Goal: Use online tool/utility: Utilize a website feature to perform a specific function

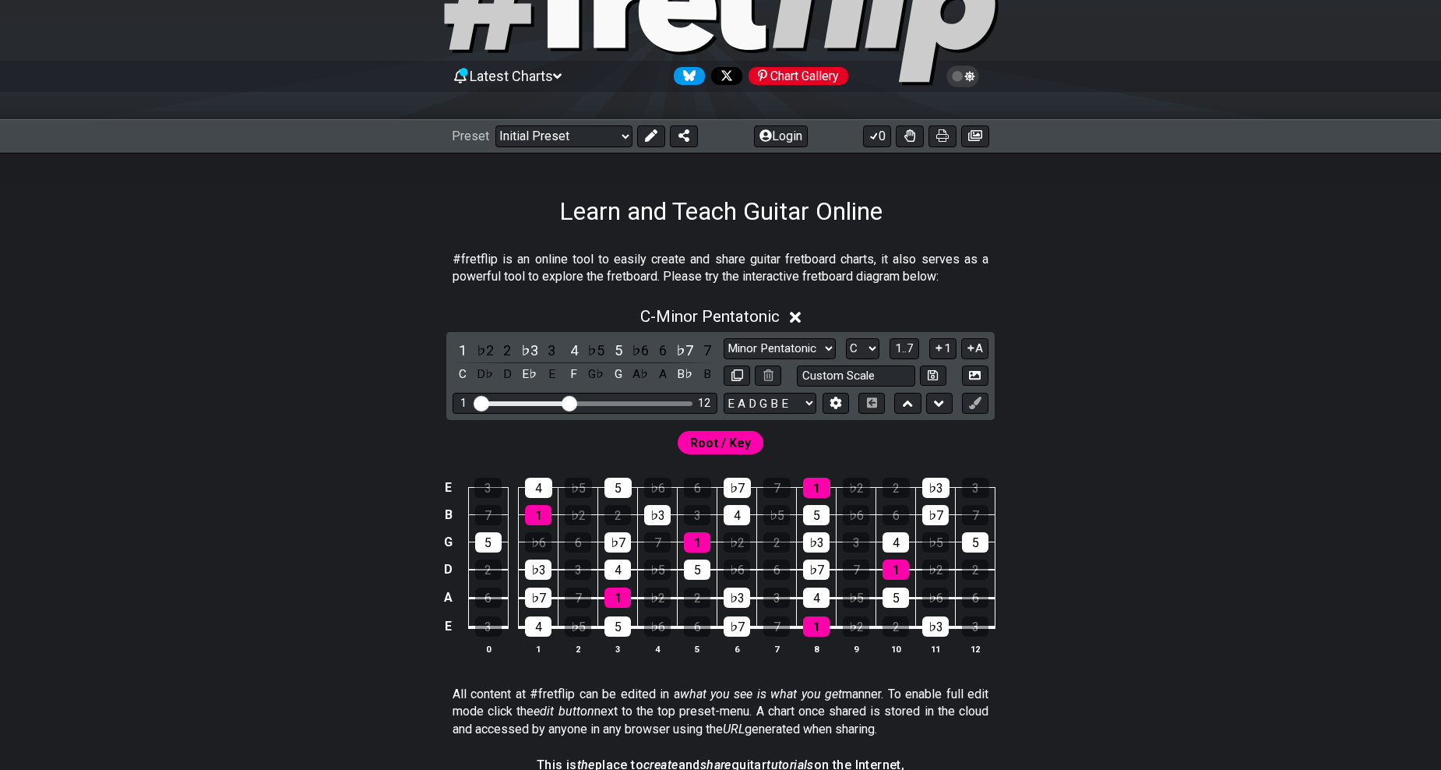
scroll to position [312, 0]
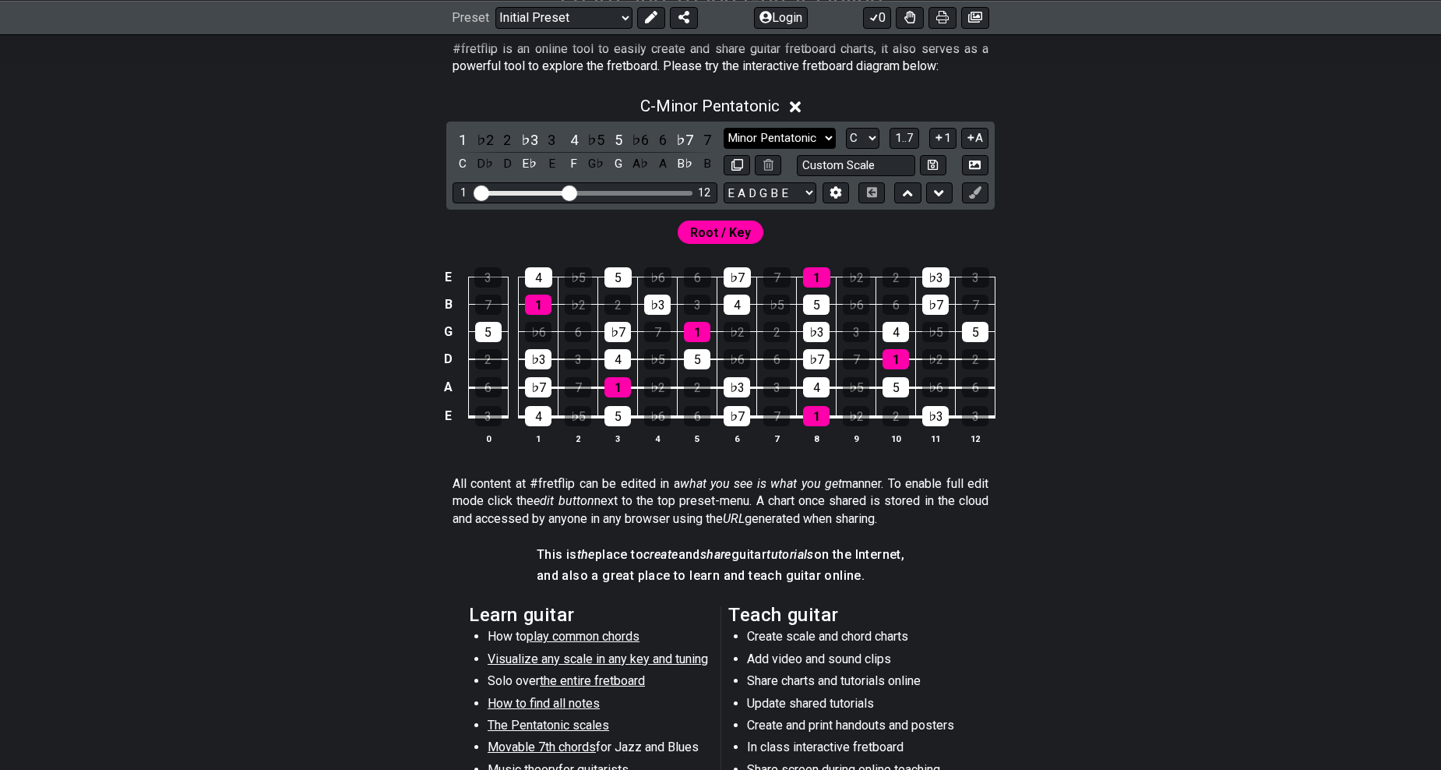
click at [767, 133] on select "Minor Pentatonic Click to edit Minor Pentatonic Major Pentatonic Minor Blues Ma…" at bounding box center [780, 138] width 112 height 21
click at [870, 130] on select "A♭ A A♯ B♭ B C C♯ D♭ D D♯ E♭ E F F♯ G♭ G G♯" at bounding box center [862, 138] width 33 height 21
select select "E"
click at [846, 128] on select "A♭ A A♯ B♭ B C C♯ D♭ D D♯ E♭ E F F♯ G♭ G G♯" at bounding box center [862, 138] width 33 height 21
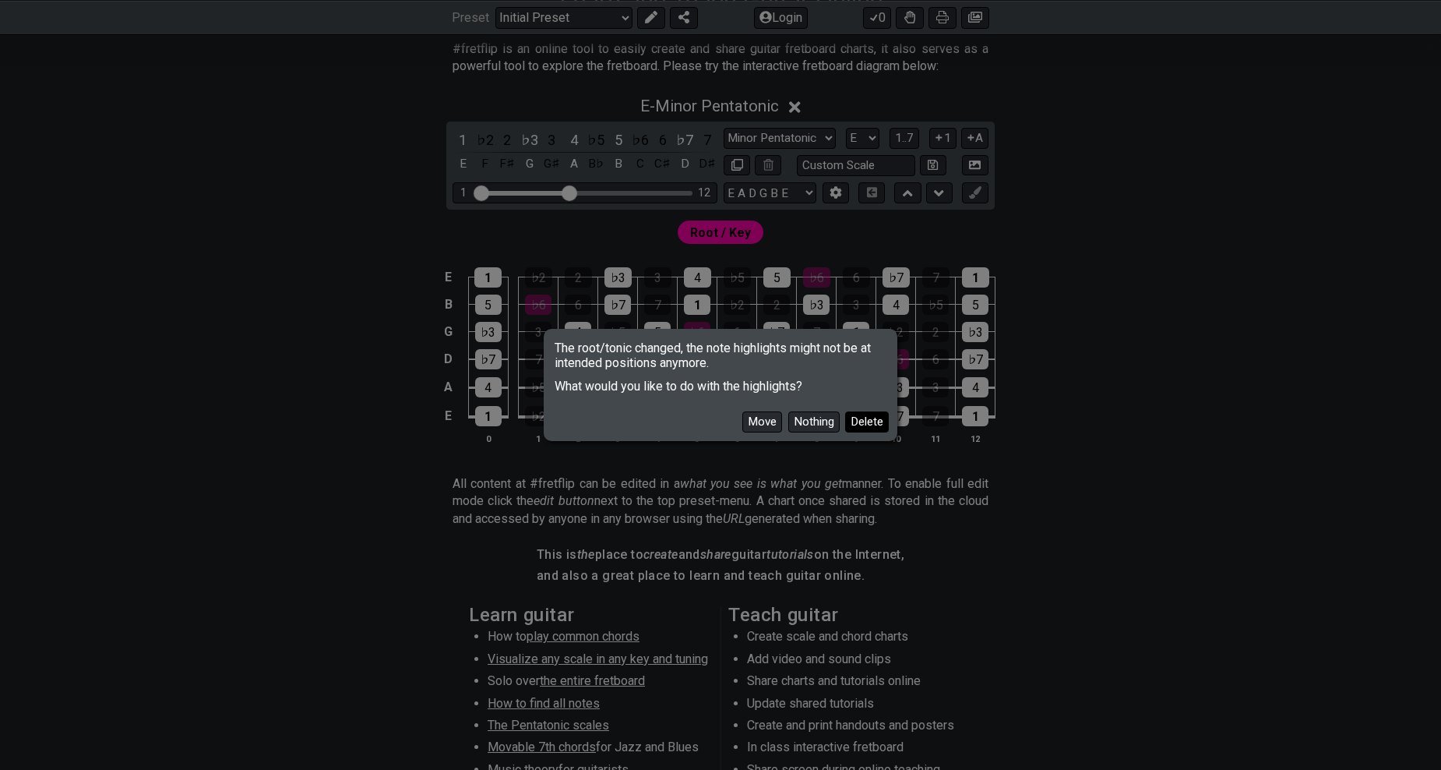
click at [867, 425] on button "Delete" at bounding box center [867, 421] width 44 height 21
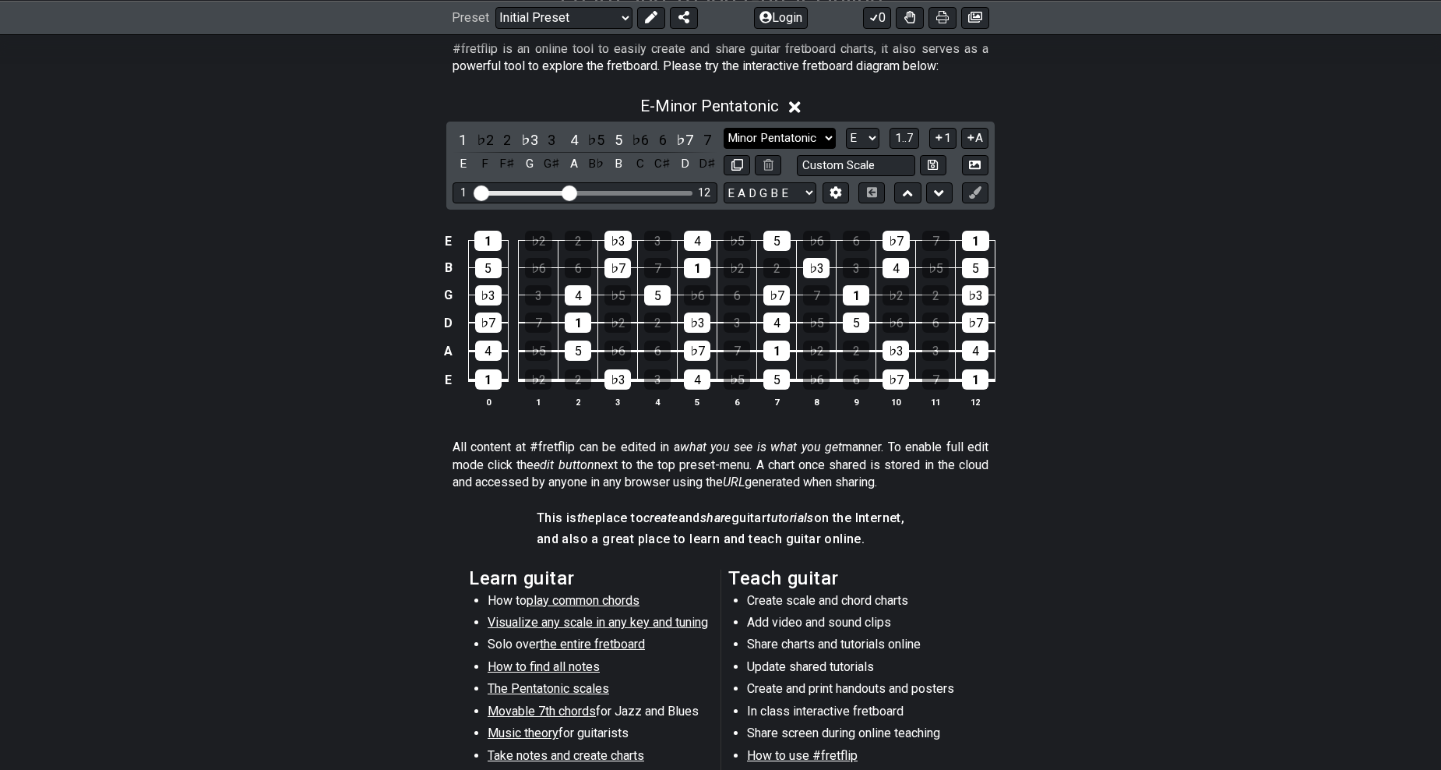
click at [815, 143] on select "Minor Pentatonic Click to edit Minor Pentatonic Major Pentatonic Minor Blues Ma…" at bounding box center [780, 138] width 112 height 21
click at [724, 128] on select "Minor Pentatonic Click to edit Minor Pentatonic Major Pentatonic Minor Blues Ma…" at bounding box center [780, 138] width 112 height 21
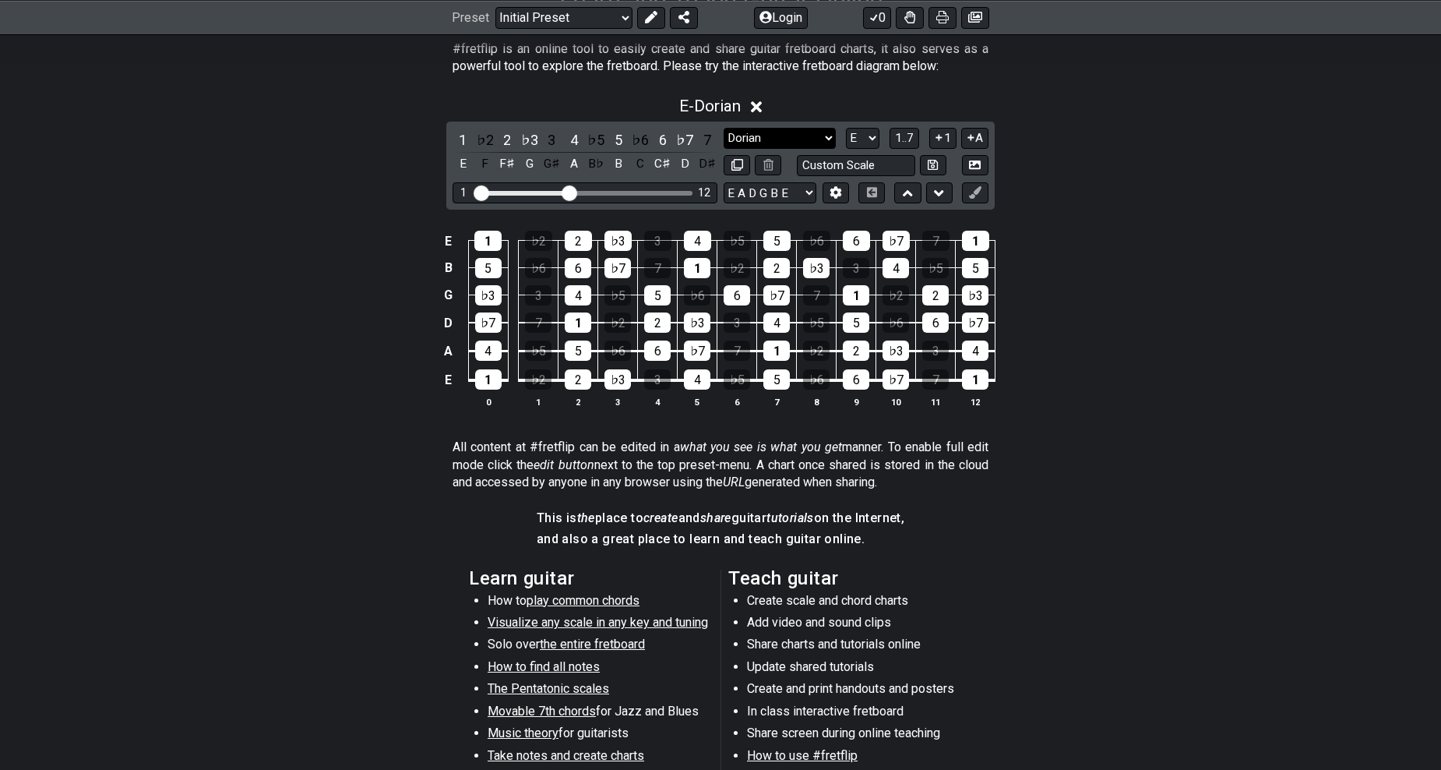
click at [824, 133] on select "Minor Pentatonic Click to edit Minor Pentatonic Major Pentatonic Minor Blues Ma…" at bounding box center [780, 138] width 112 height 21
select select "Minor / Aeolian"
click at [724, 128] on select "Minor Pentatonic Click to edit Minor Pentatonic Major Pentatonic Minor Blues Ma…" at bounding box center [780, 138] width 112 height 21
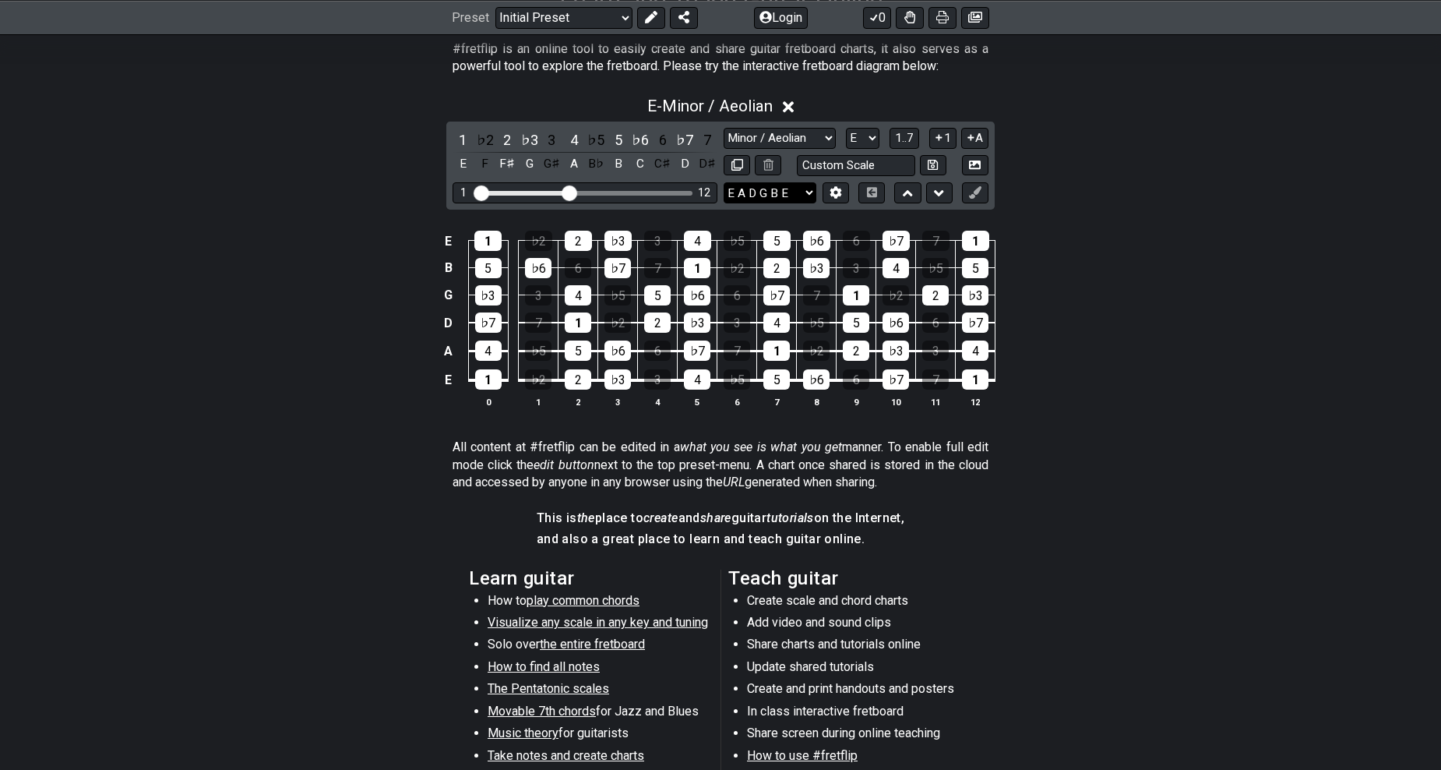
click at [787, 187] on select "E A D G B E E A D G B E E A D G B E B E A D F♯ B A D G C E A D A D G B E E♭ A♭ …" at bounding box center [770, 192] width 93 height 21
select select "B E A D G"
click at [724, 182] on select "E A D G B E E A D G B E E A D G B E B E A D F♯ B A D G C E A D A D G B E E♭ A♭ …" at bounding box center [770, 192] width 93 height 21
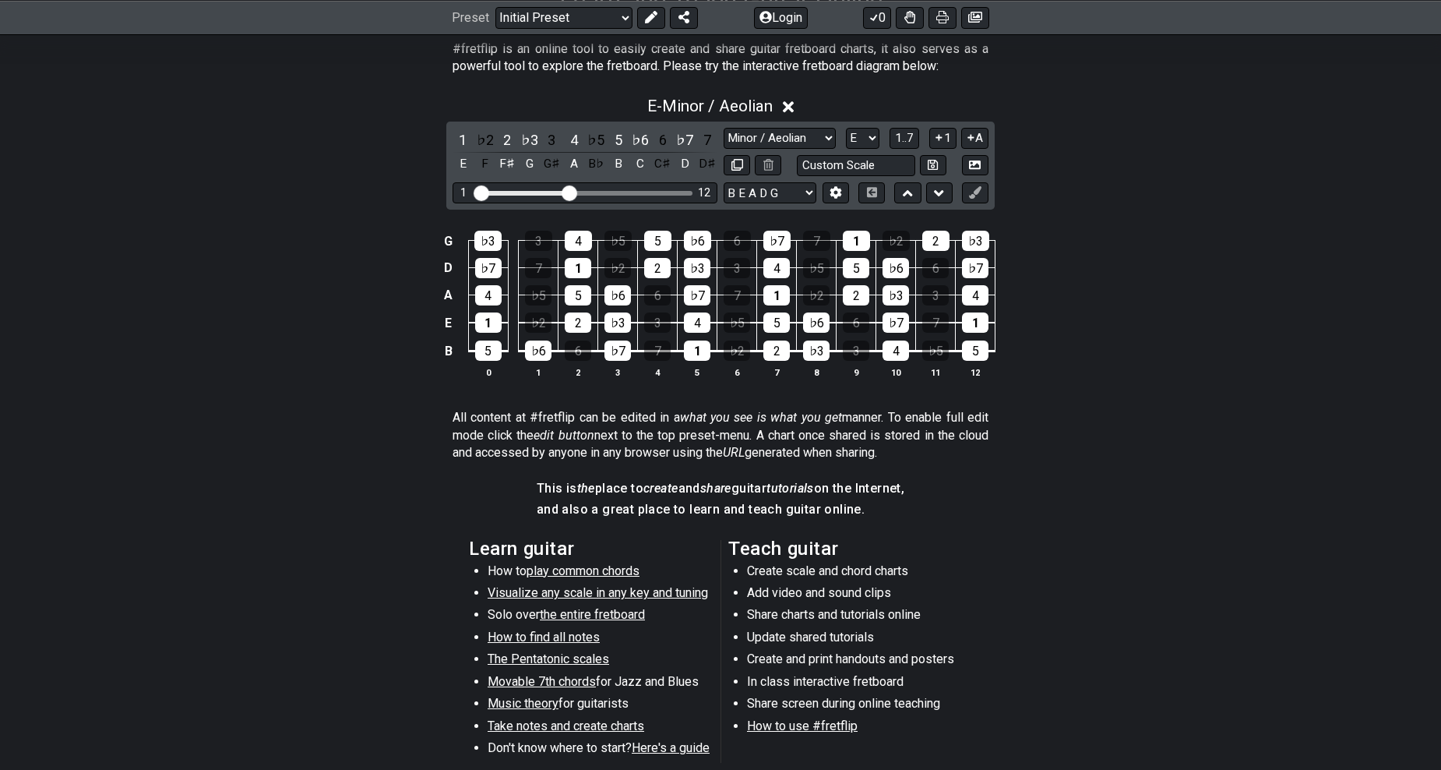
click at [1087, 185] on div "E - Minor / Aeolian 1 ♭2 2 ♭3 3 4 ♭5 5 ♭6 6 ♭7 7 E F F♯ G G♯ A B♭ B C C♯ D D♯ M…" at bounding box center [720, 243] width 1215 height 312
click at [733, 171] on button at bounding box center [737, 165] width 26 height 21
select select "Minor / Aeolian"
select select "E"
select select "B E A D G"
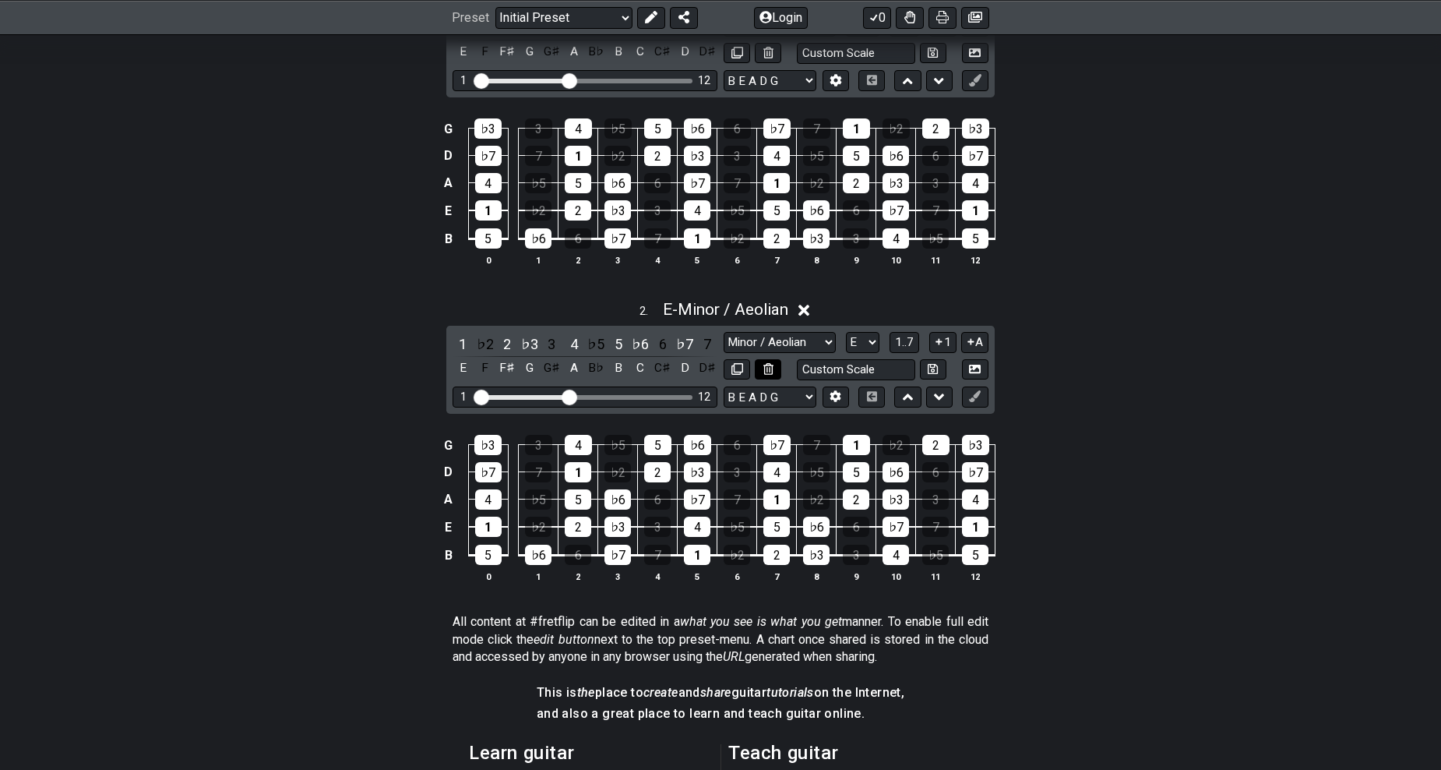
scroll to position [389, 0]
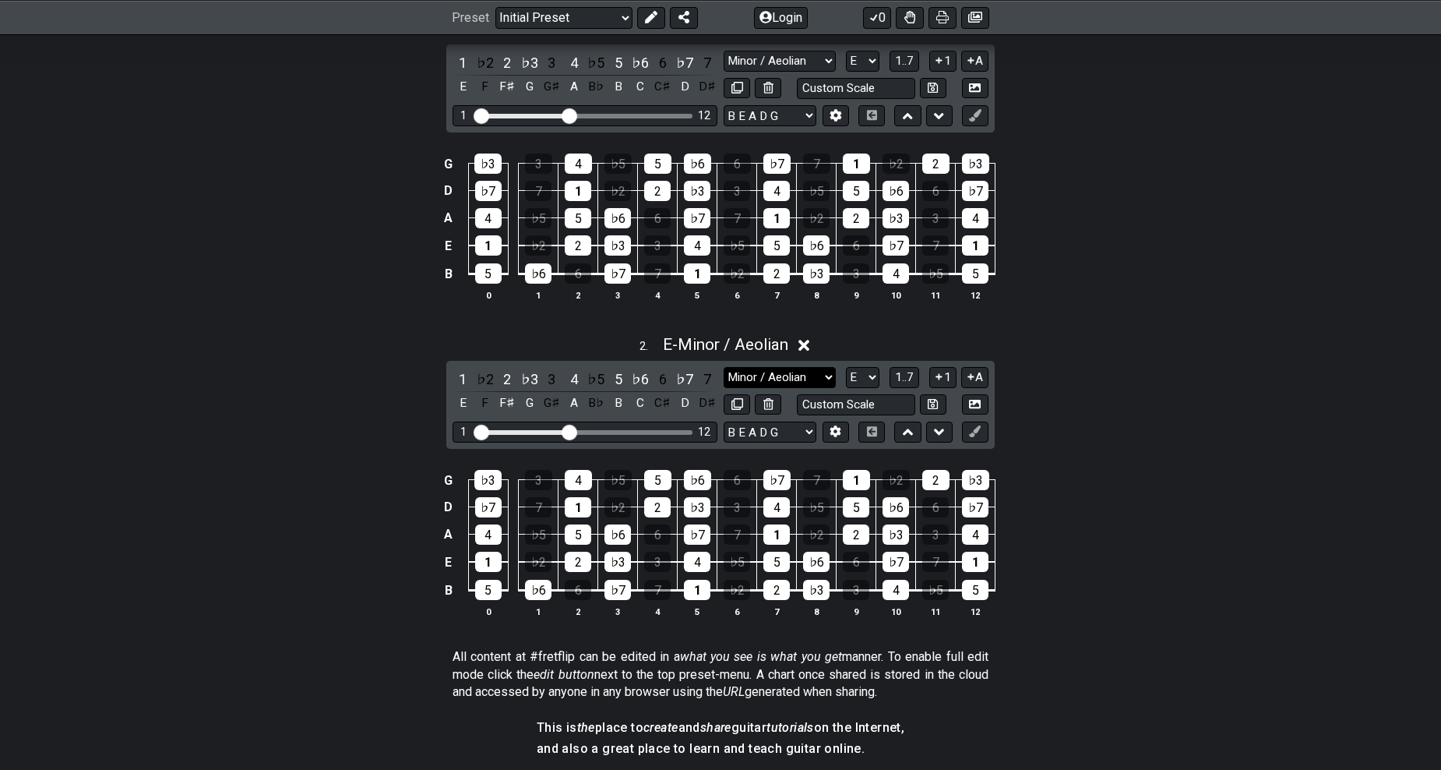
click at [770, 378] on select "Minor Pentatonic Click to edit Minor Pentatonic Major Pentatonic Minor Blues Ma…" at bounding box center [780, 377] width 112 height 21
select select "Major Blues"
click at [724, 367] on select "Minor Pentatonic Click to edit Minor Pentatonic Major Pentatonic Minor Blues Ma…" at bounding box center [780, 377] width 112 height 21
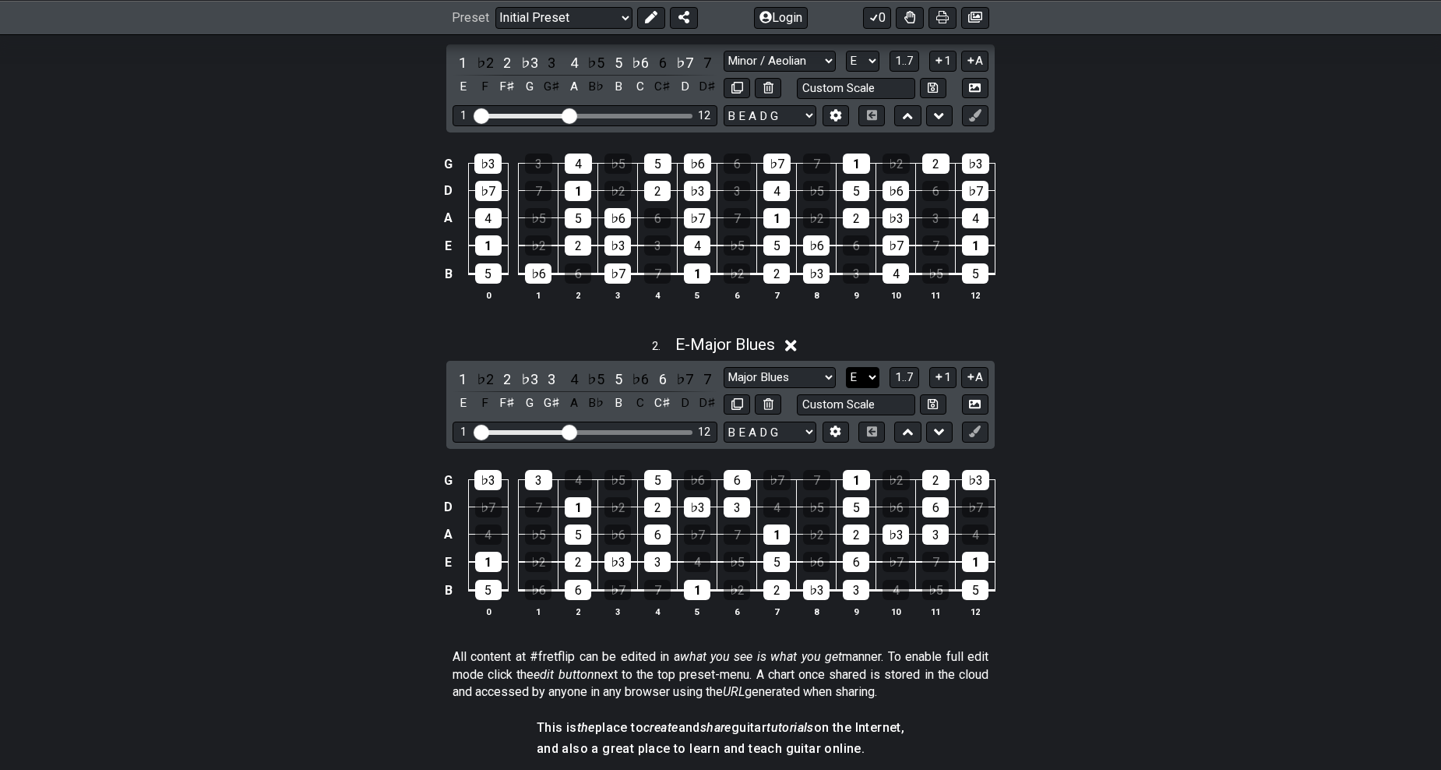
click at [859, 375] on select "A♭ A A♯ B♭ B C C♯ D♭ D D♯ E♭ E F F♯ G♭ G G♯" at bounding box center [862, 377] width 33 height 21
select select "G"
click at [846, 367] on select "A♭ A A♯ B♭ B C C♯ D♭ D D♯ E♭ E F F♯ G♭ G G♯" at bounding box center [862, 377] width 33 height 21
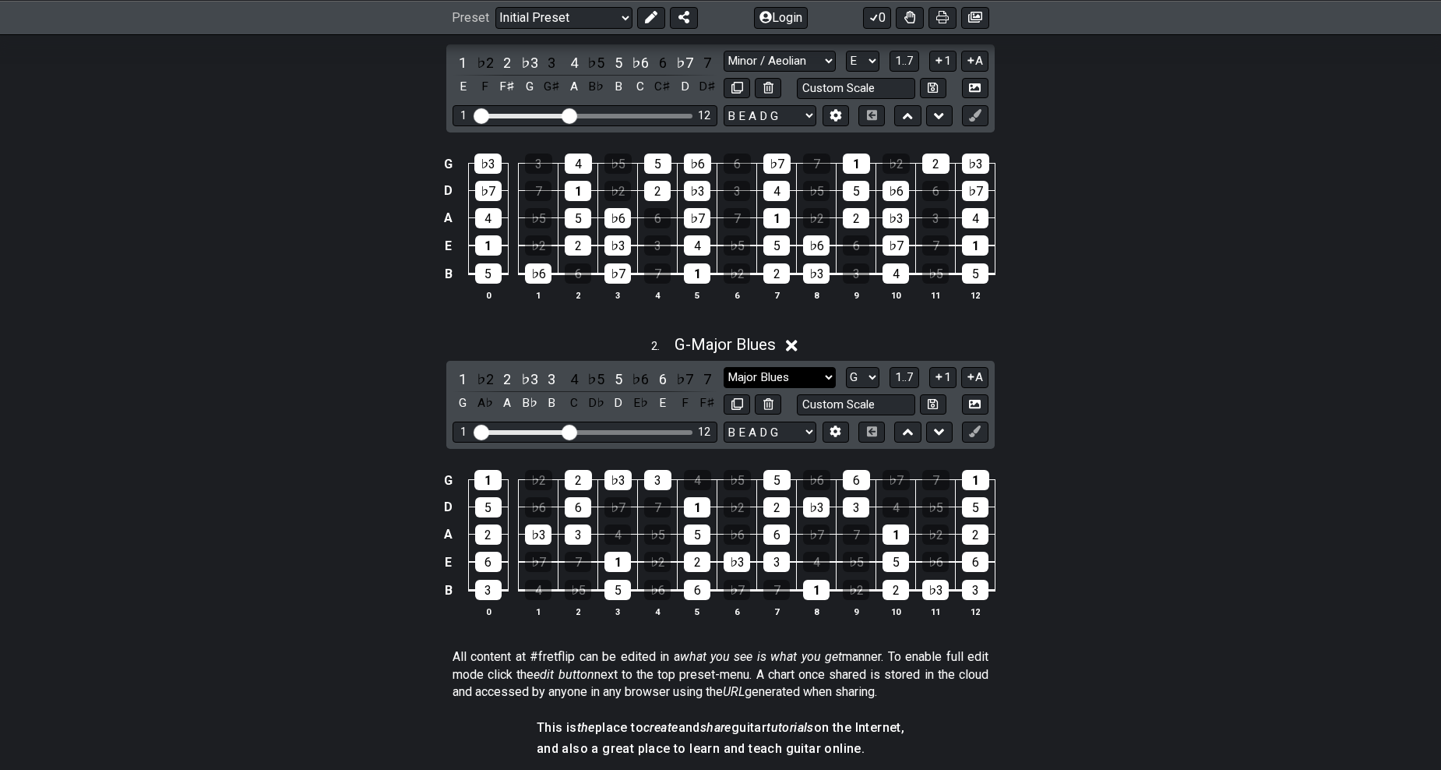
click at [797, 379] on select "Minor Pentatonic Click to edit Minor Pentatonic Major Pentatonic Minor Blues Ma…" at bounding box center [780, 377] width 112 height 21
click at [724, 367] on select "Minor Pentatonic Click to edit Minor Pentatonic Major Pentatonic Minor Blues Ma…" at bounding box center [780, 377] width 112 height 21
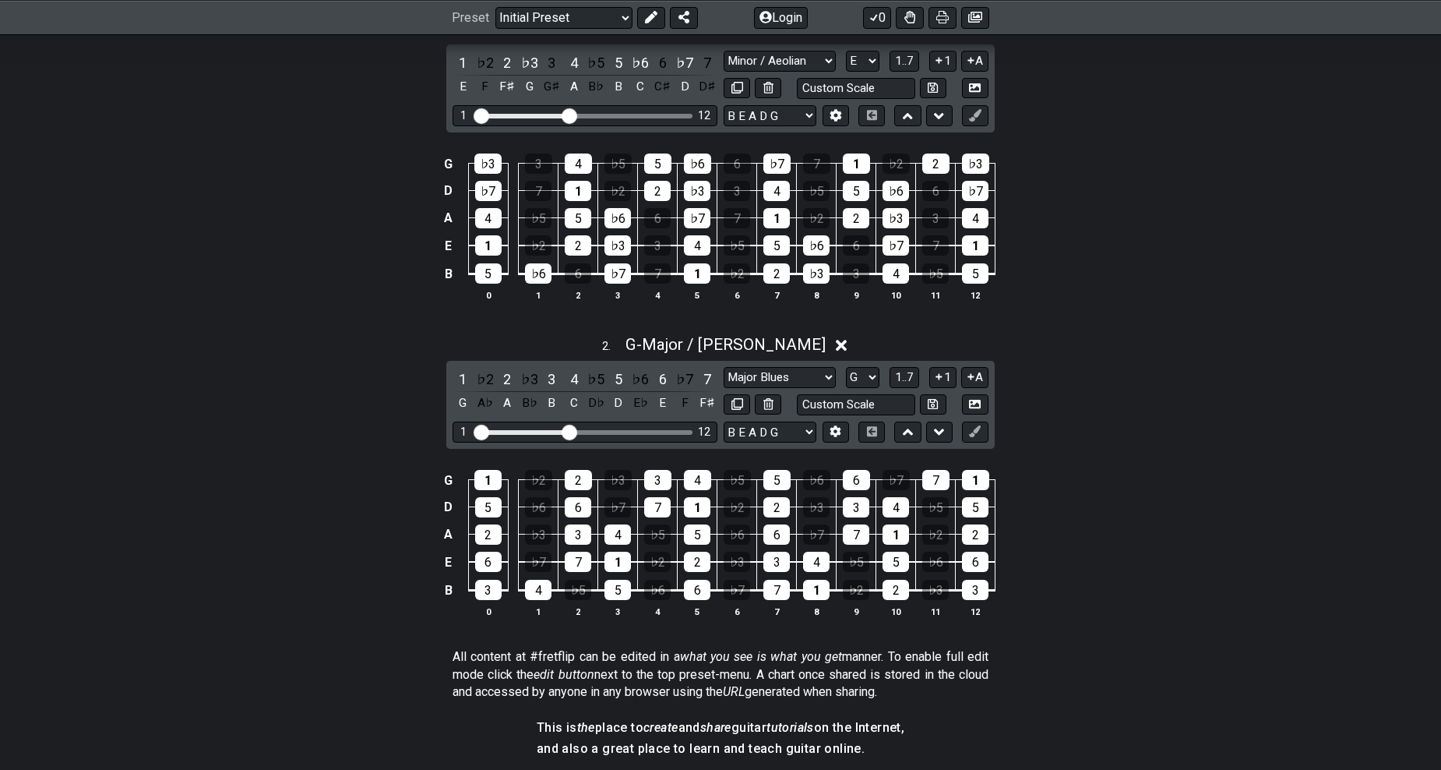
drag, startPoint x: 798, startPoint y: 372, endPoint x: 798, endPoint y: 363, distance: 9.4
click at [798, 372] on select "Minor Pentatonic Click to edit Minor Pentatonic Major Pentatonic Minor Blues Ma…" at bounding box center [780, 377] width 112 height 21
select select "Major Pentatonic"
click at [724, 367] on select "Minor Pentatonic Click to edit Minor Pentatonic Major Pentatonic Minor Blues Ma…" at bounding box center [780, 377] width 112 height 21
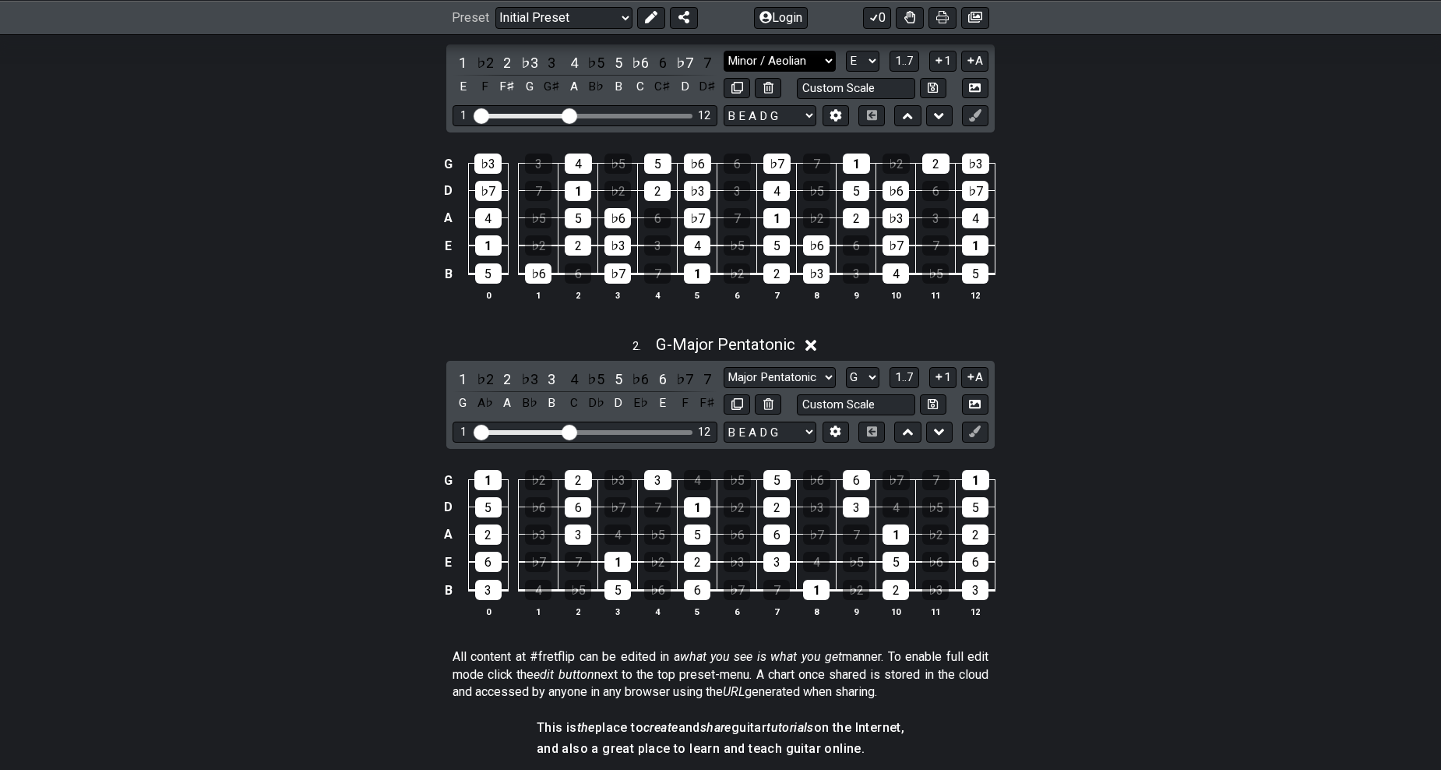
click at [791, 60] on select "Minor Pentatonic Click to edit Minor Pentatonic Major Pentatonic Minor Blues Ma…" at bounding box center [780, 61] width 112 height 21
click at [724, 51] on select "Minor Pentatonic Click to edit Minor Pentatonic Major Pentatonic Minor Blues Ma…" at bounding box center [780, 61] width 112 height 21
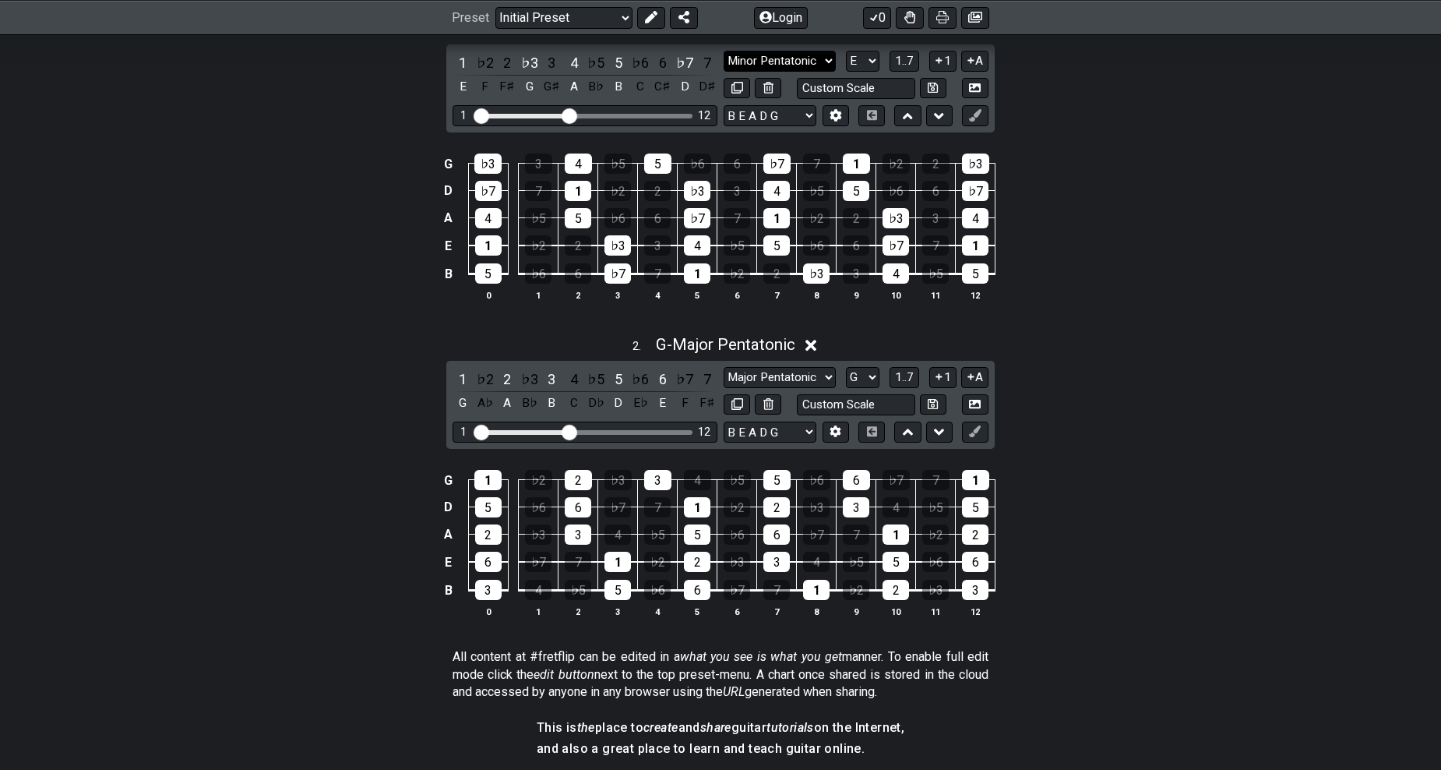
click at [812, 65] on select "Minor Pentatonic Click to edit Minor Pentatonic Major Pentatonic Minor Blues Ma…" at bounding box center [780, 61] width 112 height 21
select select "Minor / Aeolian"
click at [724, 51] on select "Minor Pentatonic Click to edit Minor Pentatonic Major Pentatonic Minor Blues Ma…" at bounding box center [780, 61] width 112 height 21
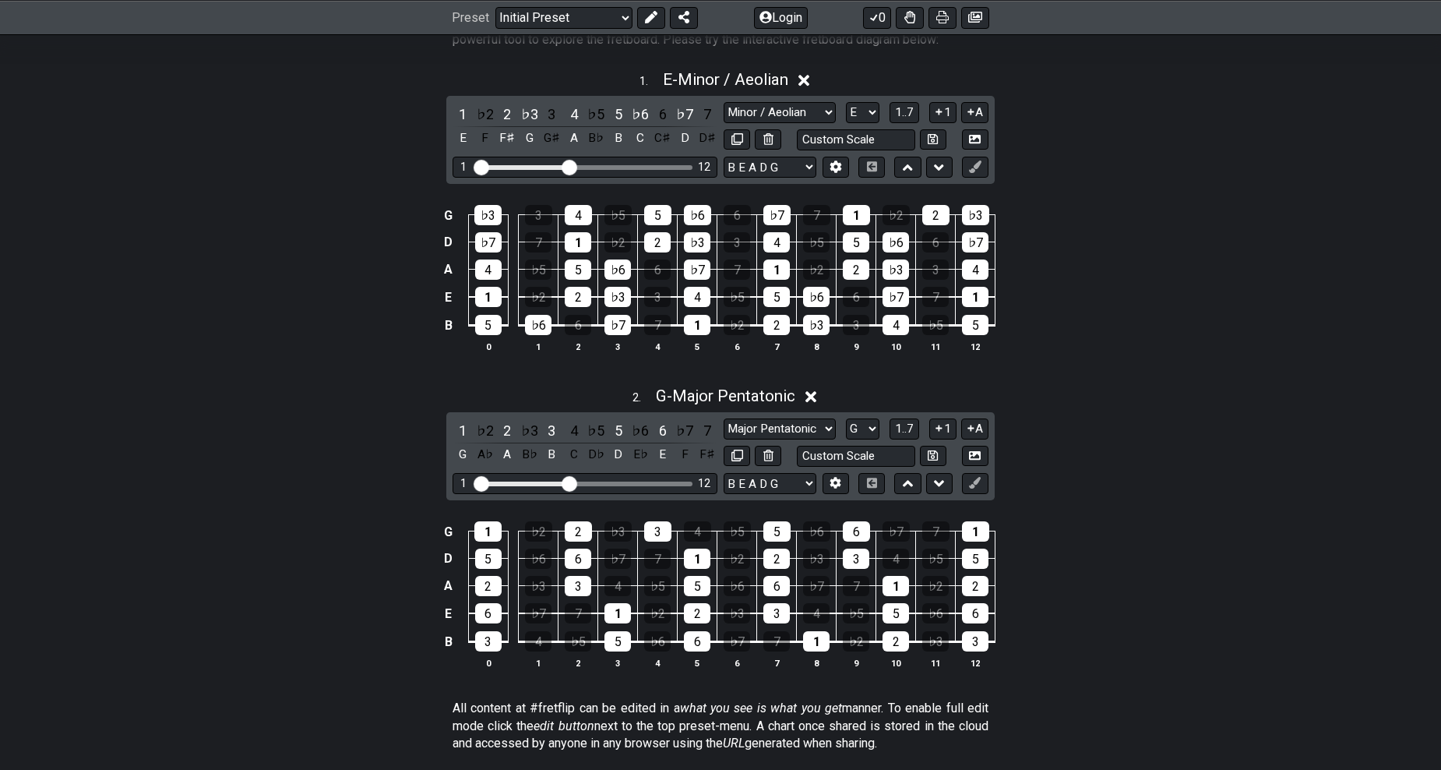
scroll to position [312, 0]
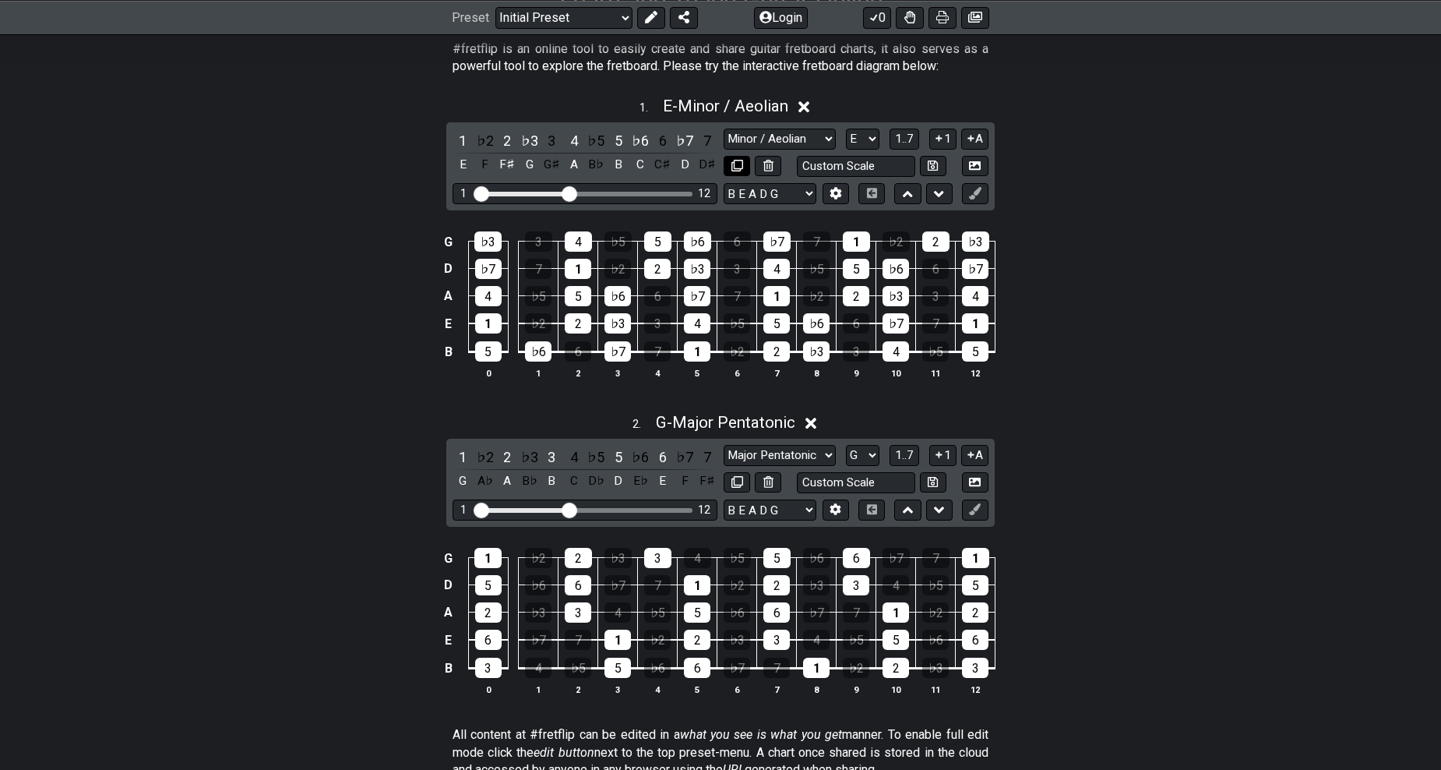
click at [733, 168] on icon at bounding box center [737, 166] width 12 height 12
select select "Minor / Aeolian"
select select "E"
select select "Major Pentatonic"
select select "G"
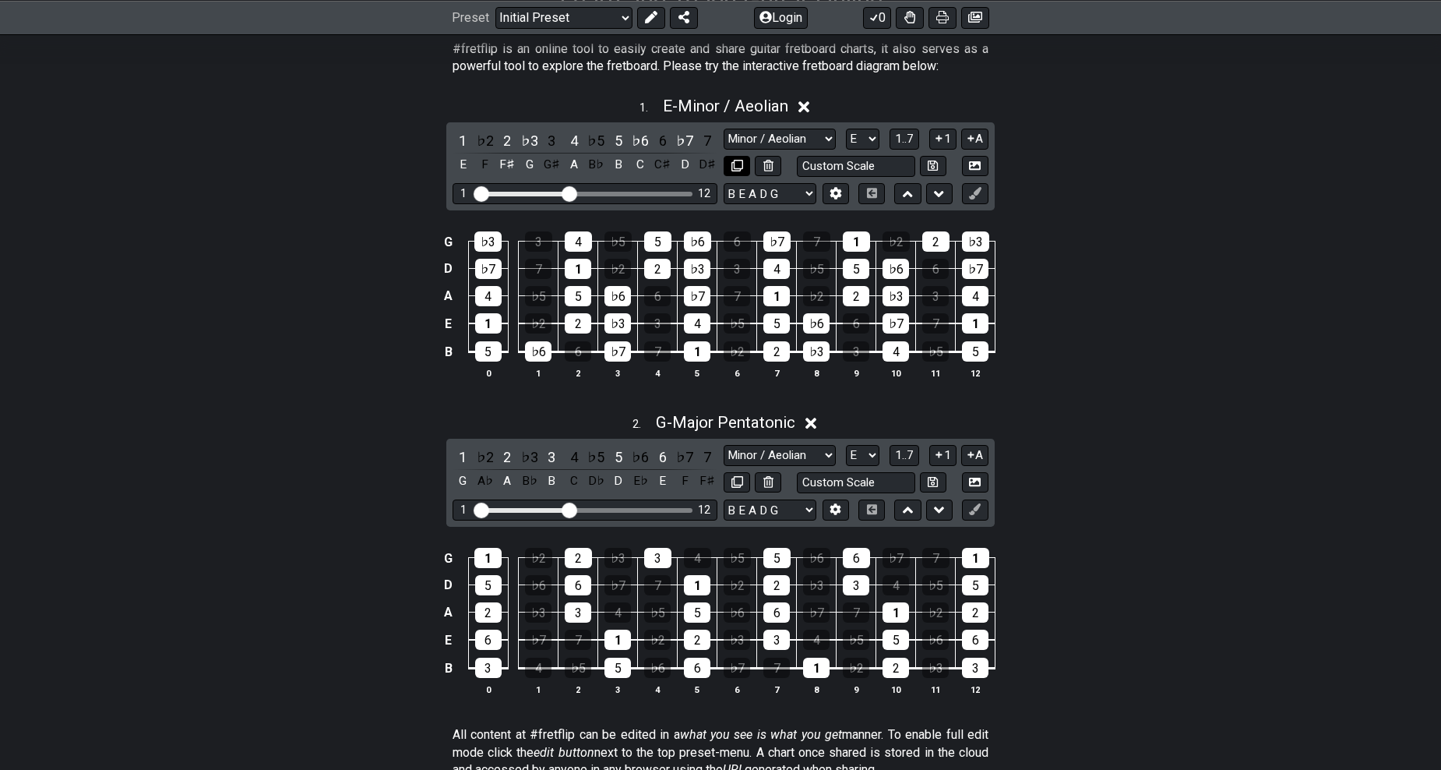
select select "B E A D G"
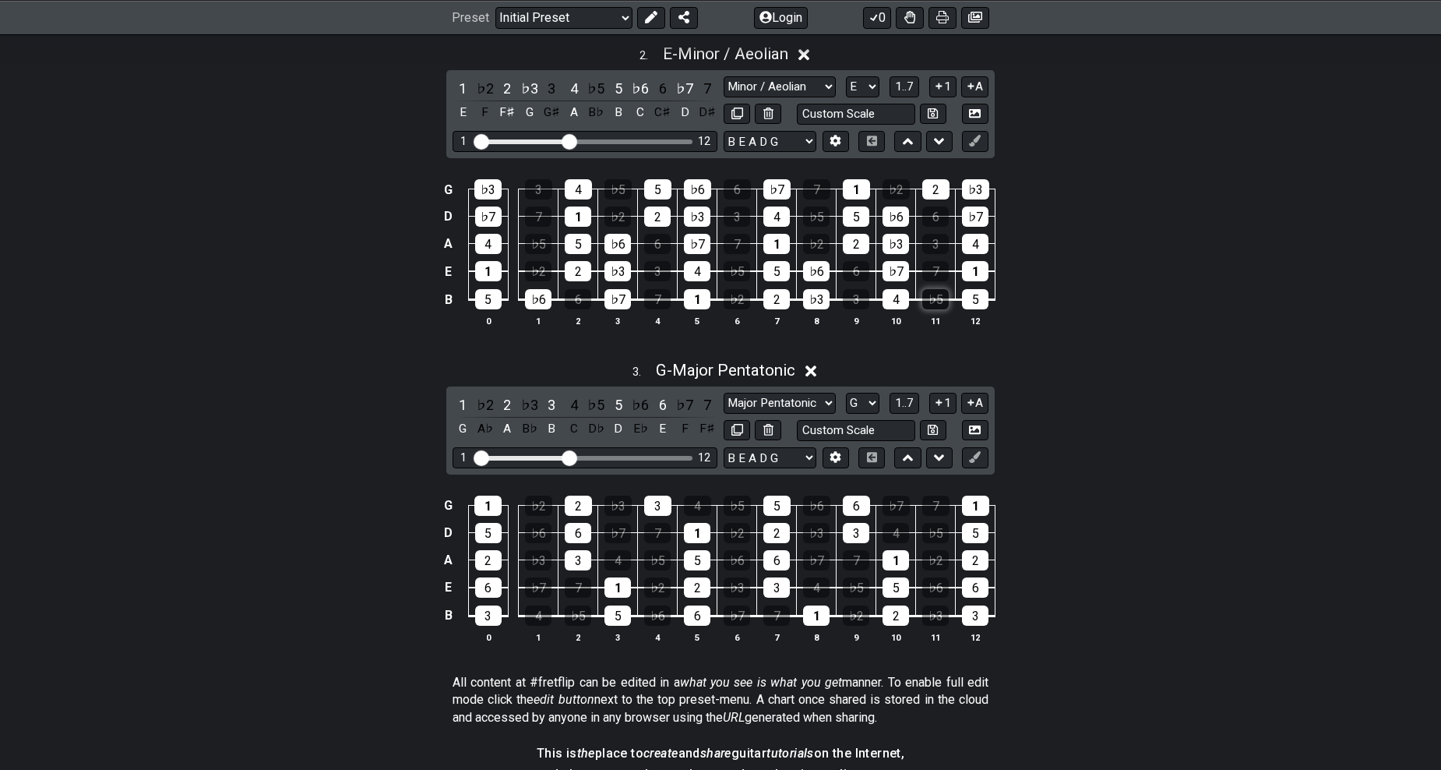
scroll to position [701, 0]
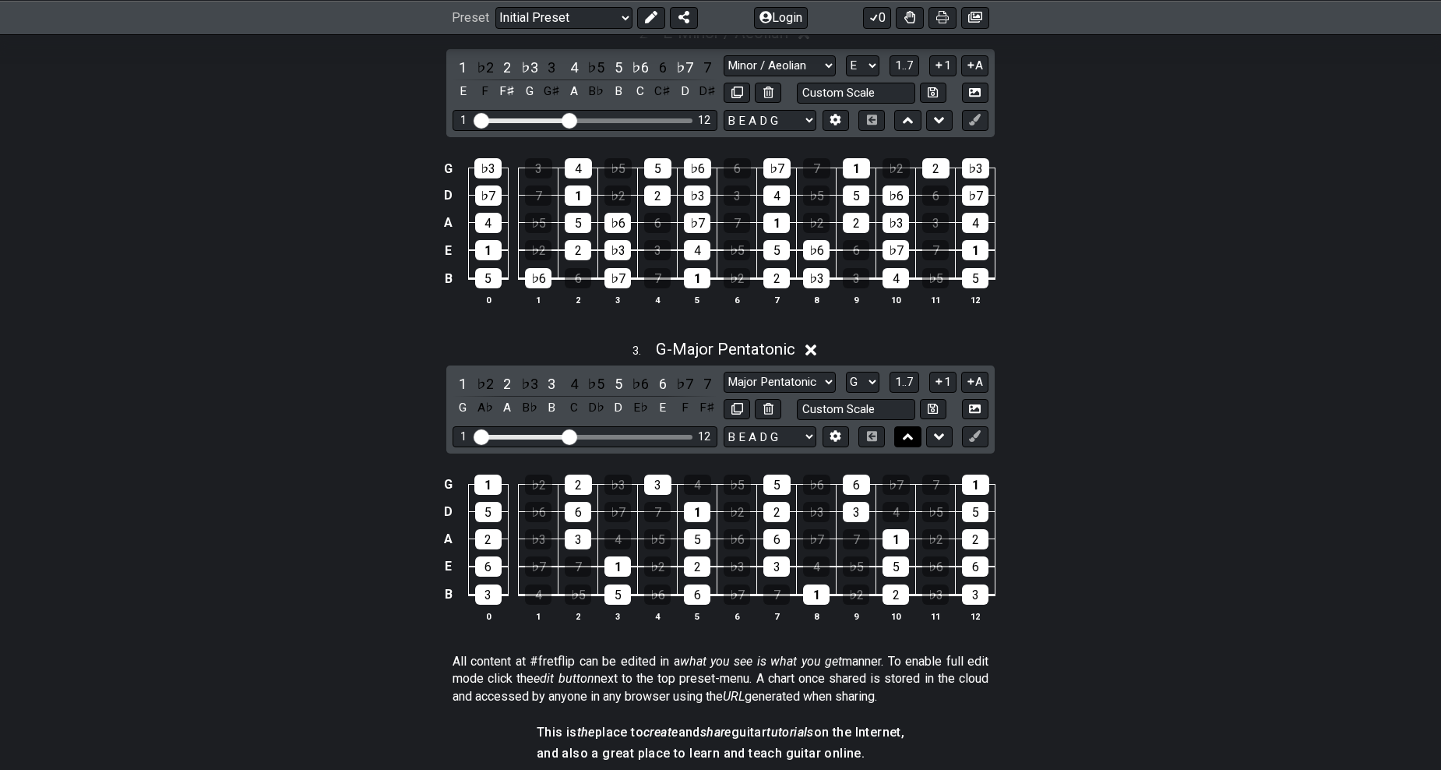
click at [916, 435] on button at bounding box center [907, 436] width 26 height 21
select select "Major Pentatonic"
select select "G"
select select "Minor / Aeolian"
select select "E"
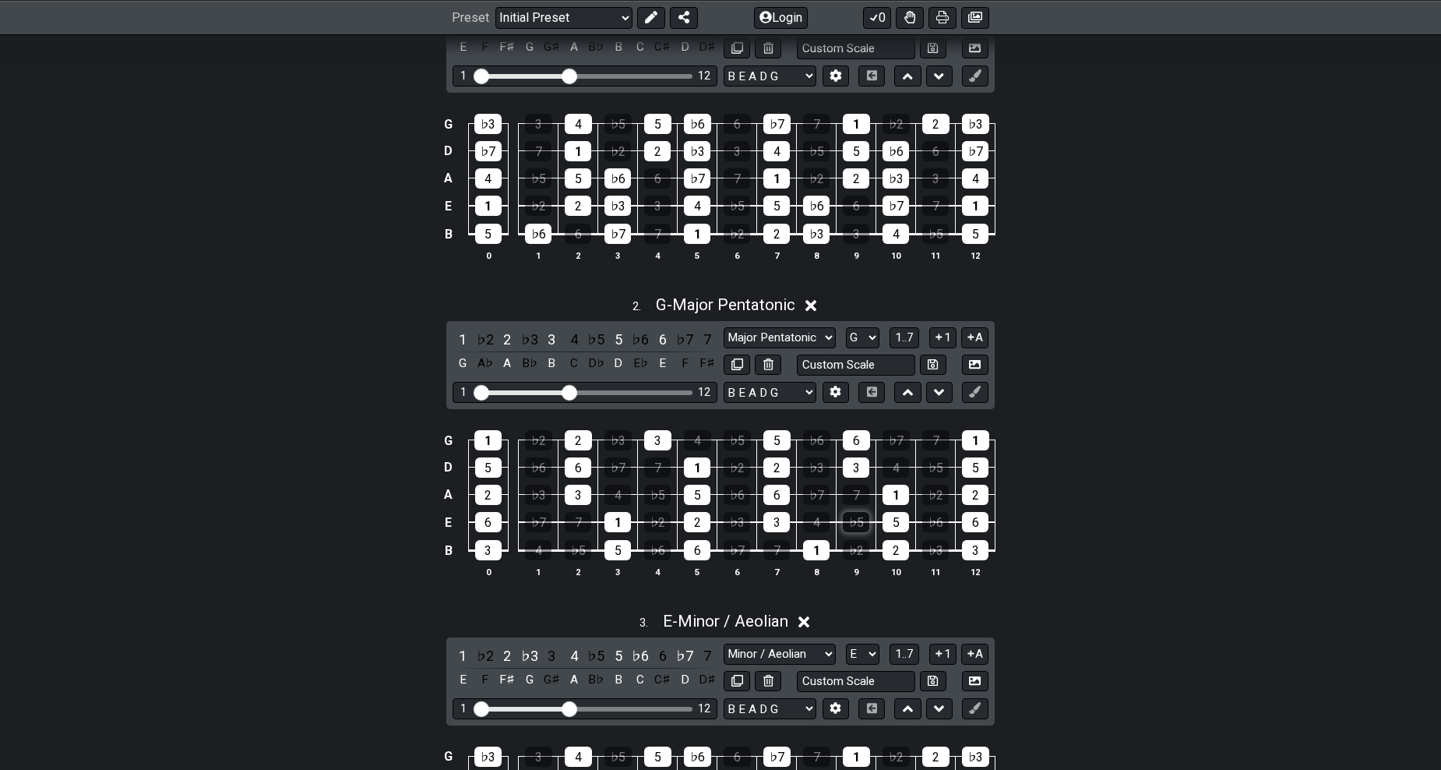
scroll to position [467, 0]
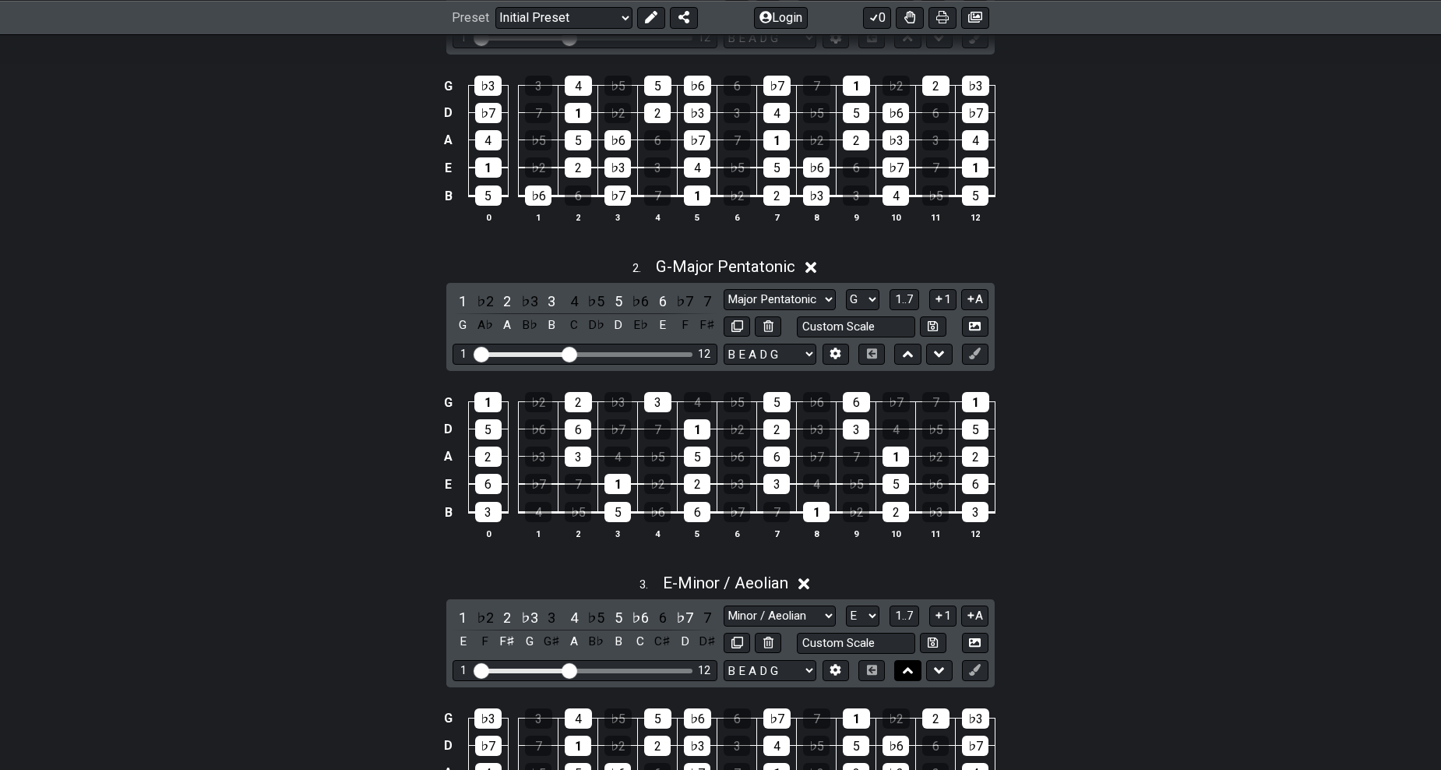
click at [907, 671] on icon at bounding box center [908, 670] width 10 height 16
select select "Minor / Aeolian"
select select "E"
select select "Major Pentatonic"
select select "G"
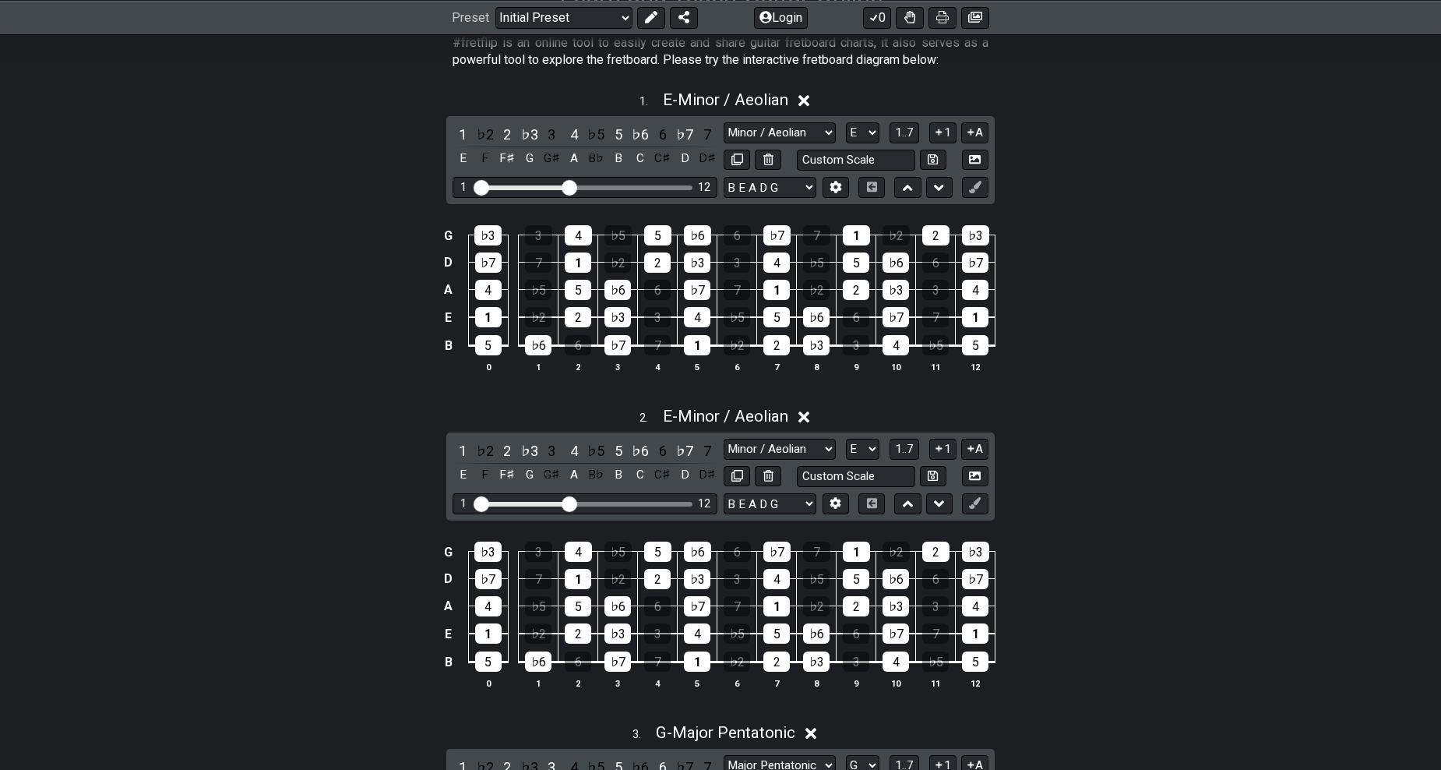
scroll to position [312, 0]
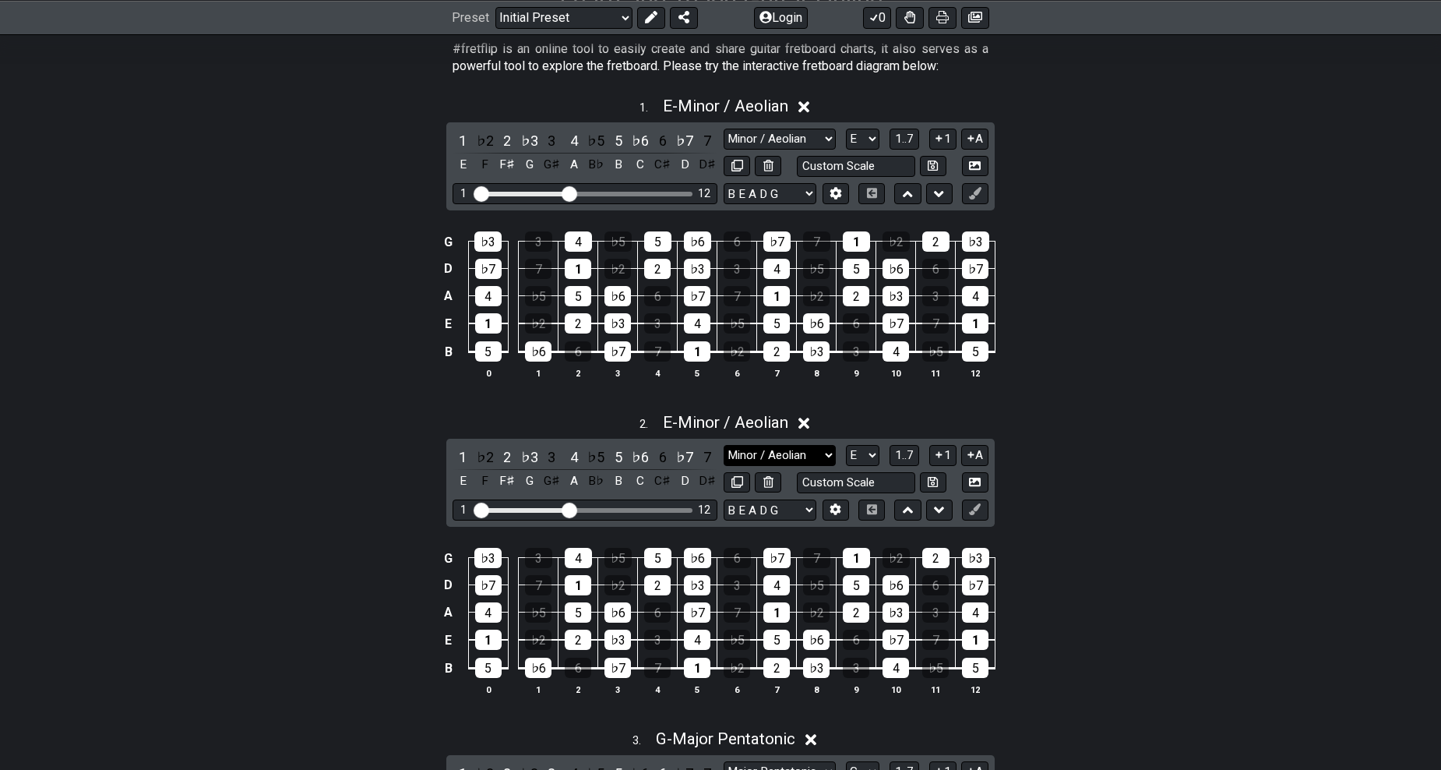
click at [830, 446] on select "Minor Pentatonic Click to edit Minor Pentatonic Major Pentatonic Minor Blues Ma…" at bounding box center [780, 455] width 112 height 21
select select "Major / [PERSON_NAME]"
click at [724, 445] on select "Minor Pentatonic Click to edit Minor Pentatonic Major Pentatonic Minor Blues Ma…" at bounding box center [780, 455] width 112 height 21
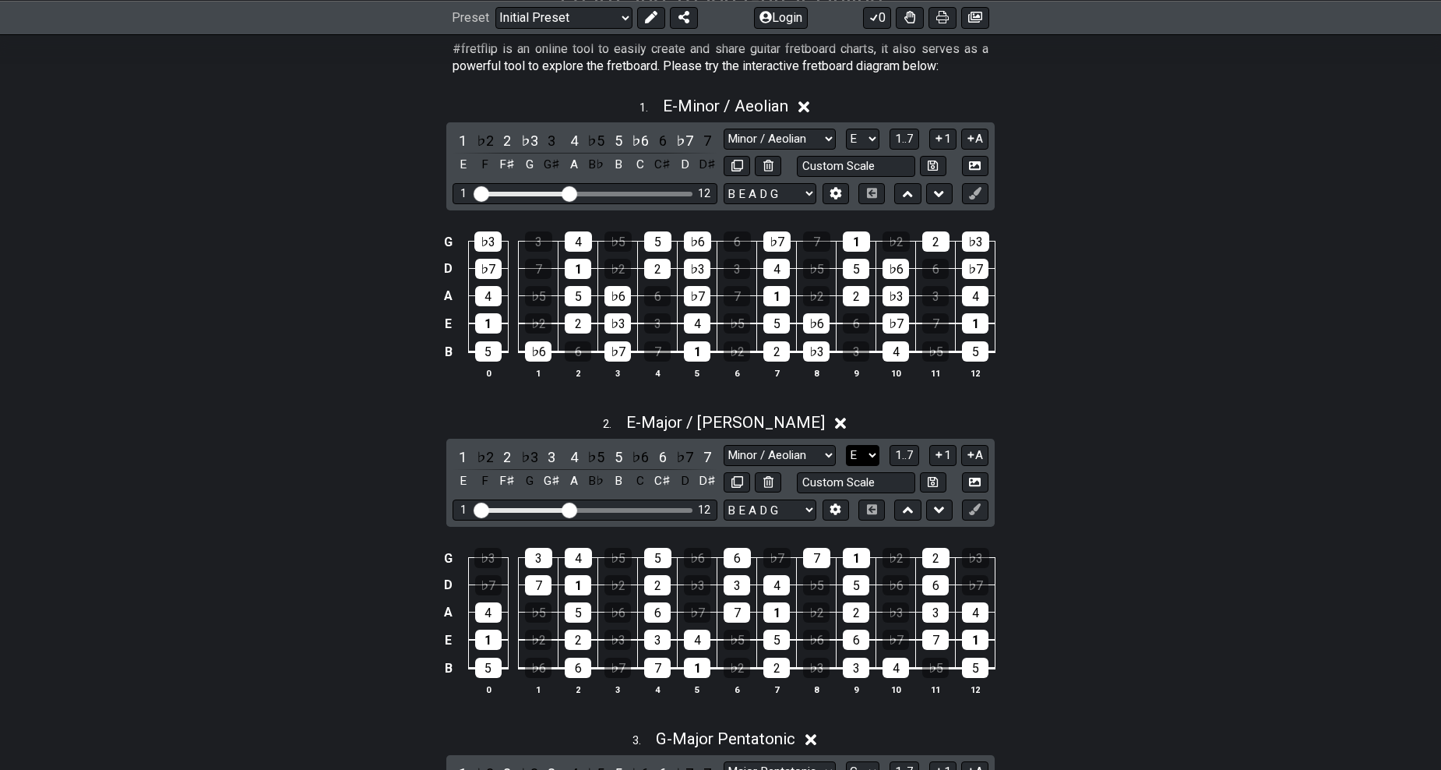
click at [859, 455] on select "A♭ A A♯ B♭ B C C♯ D♭ D D♯ E♭ E F F♯ G♭ G G♯" at bounding box center [862, 455] width 33 height 21
select select "F"
click at [846, 445] on select "A♭ A A♯ B♭ B C C♯ D♭ D D♯ E♭ E F F♯ G♭ G G♯" at bounding box center [862, 455] width 33 height 21
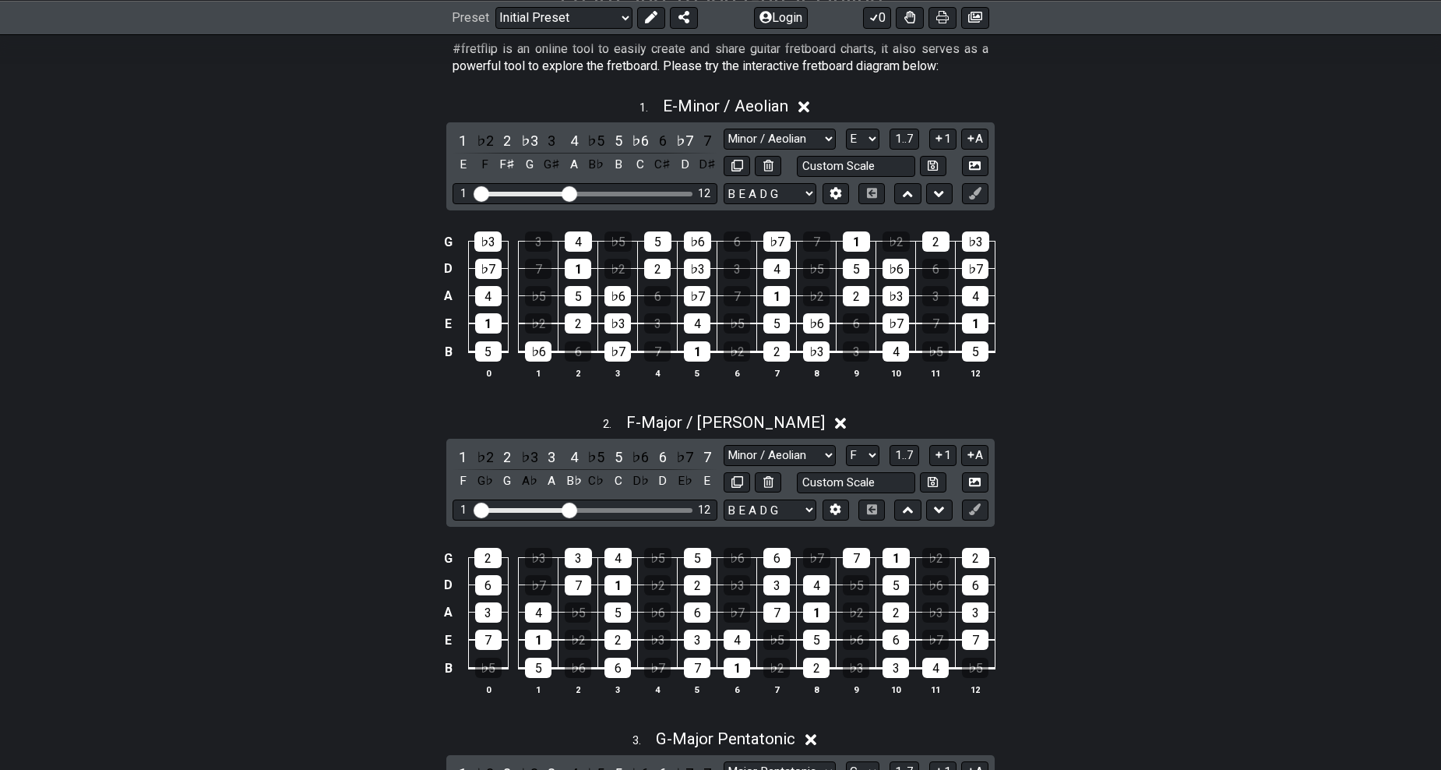
click at [1076, 612] on div "G 2 ♭3 3 4 ♭5 5 ♭6 6 ♭7 7 1 ♭2 2 D 6 ♭7 7 1 ♭2 2 ♭3 3 4 ♭5 5 ♭6 6 A 3 4 ♭5 5 ♭6…" at bounding box center [720, 621] width 1215 height 189
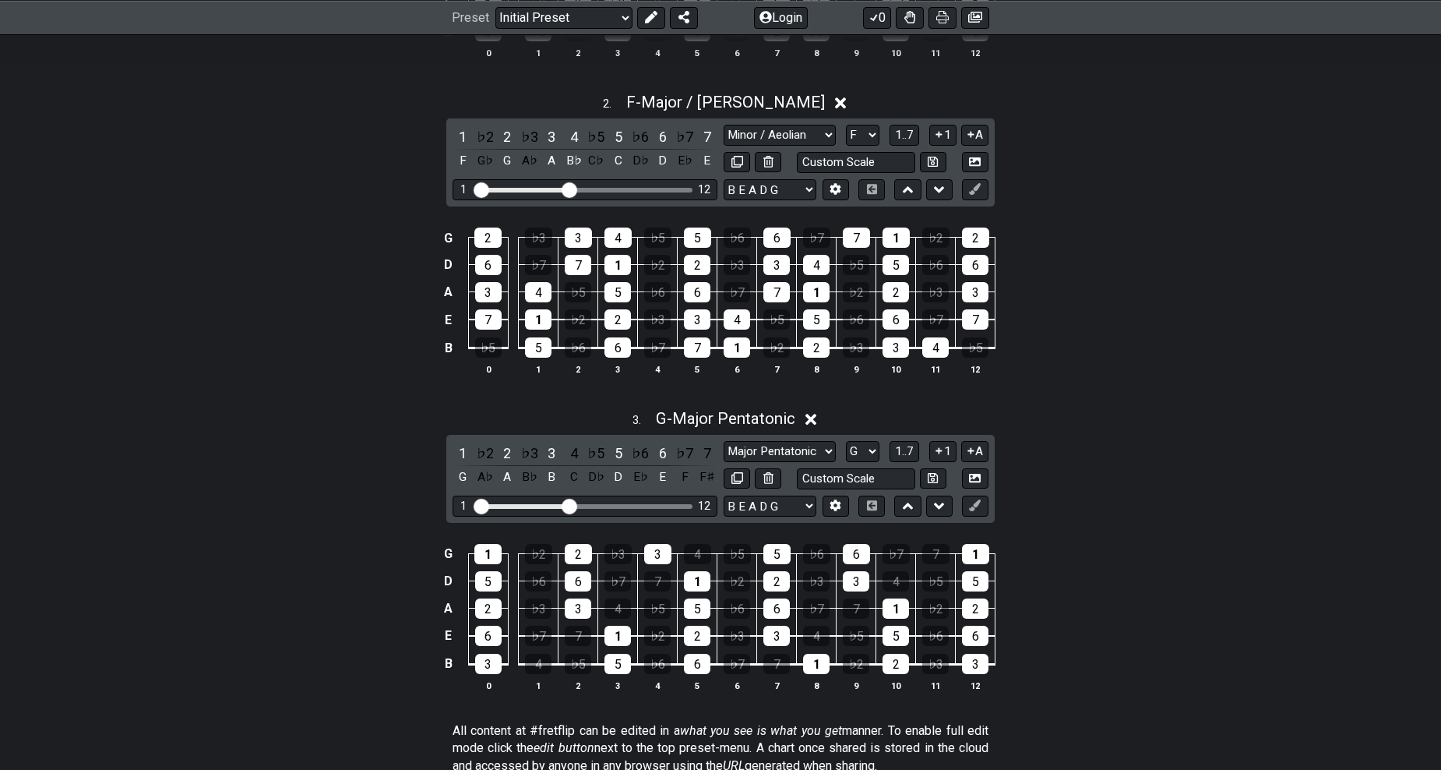
scroll to position [701, 0]
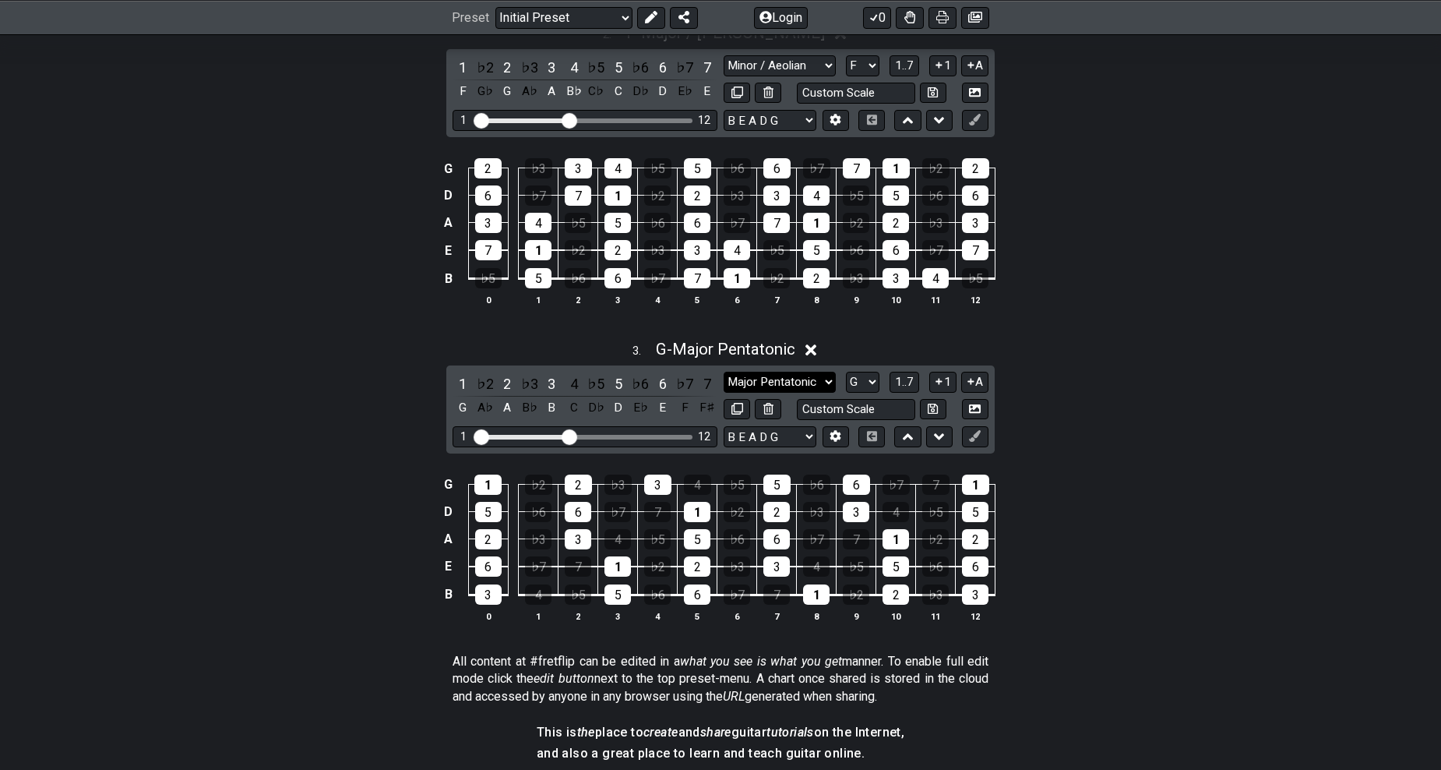
click at [780, 388] on select "Minor Pentatonic Click to edit Minor Pentatonic Major Pentatonic Minor Blues Ma…" at bounding box center [780, 382] width 112 height 21
click at [724, 372] on select "Minor Pentatonic Click to edit Minor Pentatonic Major Pentatonic Minor Blues Ma…" at bounding box center [780, 382] width 112 height 21
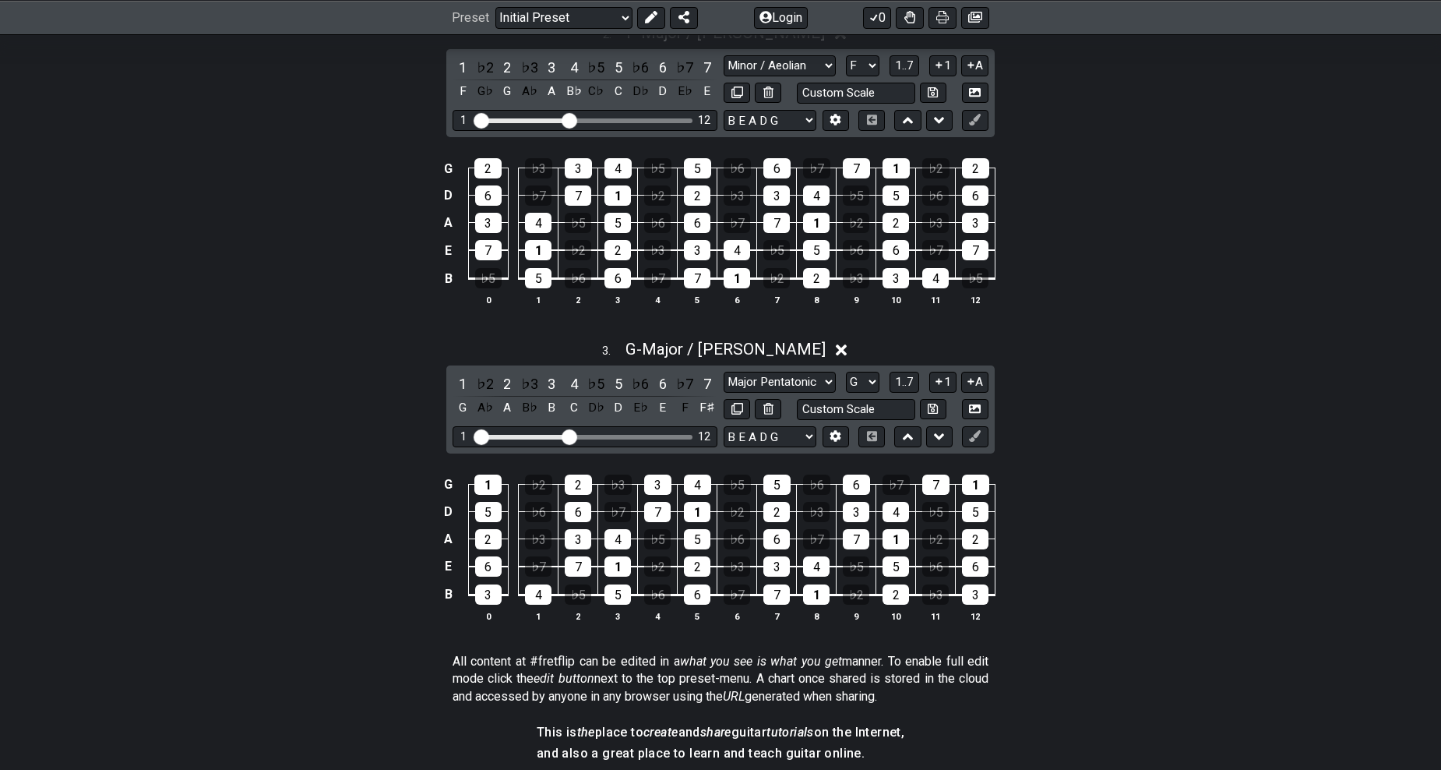
click at [1214, 428] on div "3 . G - Major / Ionian 1 ♭2 2 ♭3 3 4 ♭5 5 ♭6 6 ♭7 7 G A♭ A B♭ B C D♭ D E♭ E F F…" at bounding box center [720, 486] width 1215 height 313
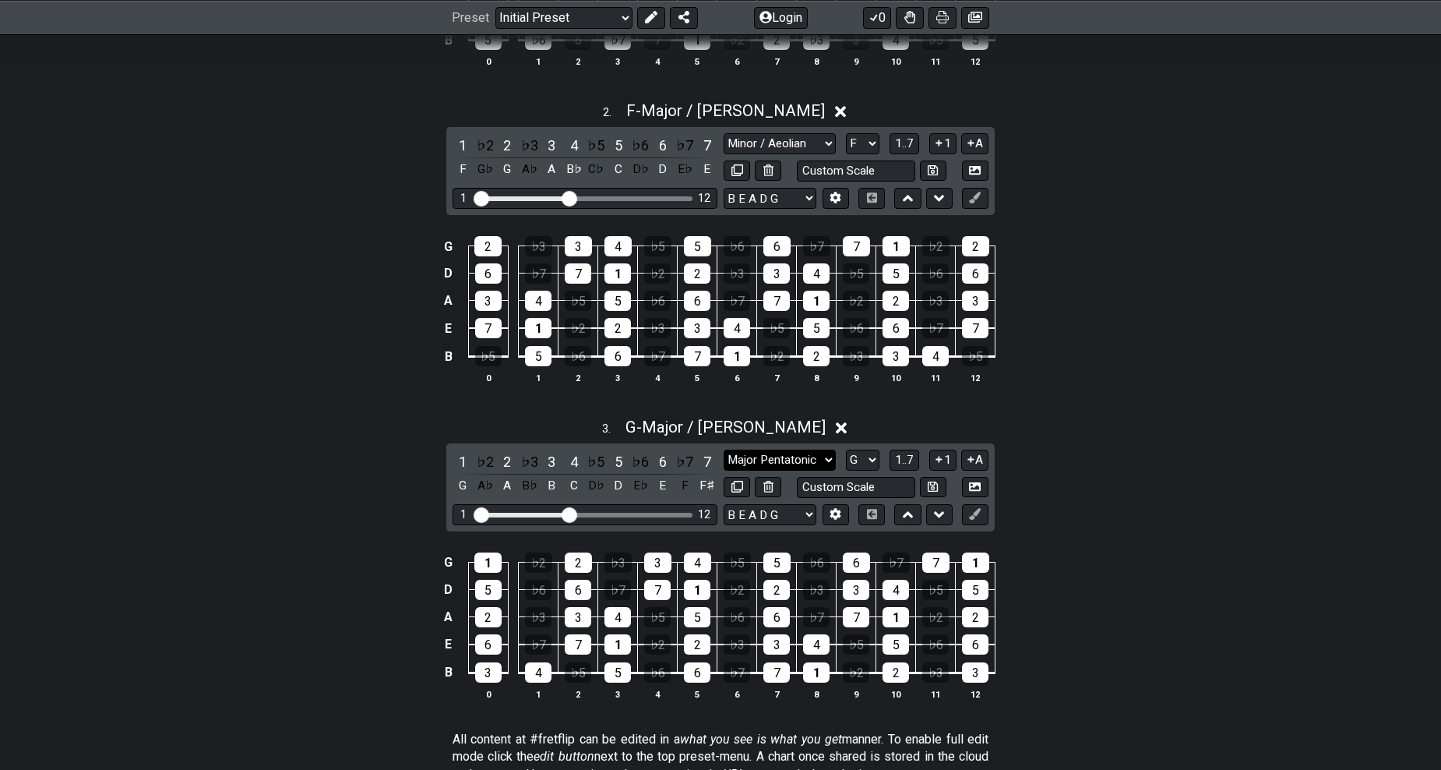
click at [822, 464] on select "Minor Pentatonic Click to edit Minor Pentatonic Major Pentatonic Minor Blues Ma…" at bounding box center [780, 459] width 112 height 21
select select "Minor / Aeolian"
click at [724, 449] on select "Minor Pentatonic Click to edit Minor Pentatonic Major Pentatonic Minor Blues Ma…" at bounding box center [780, 459] width 112 height 21
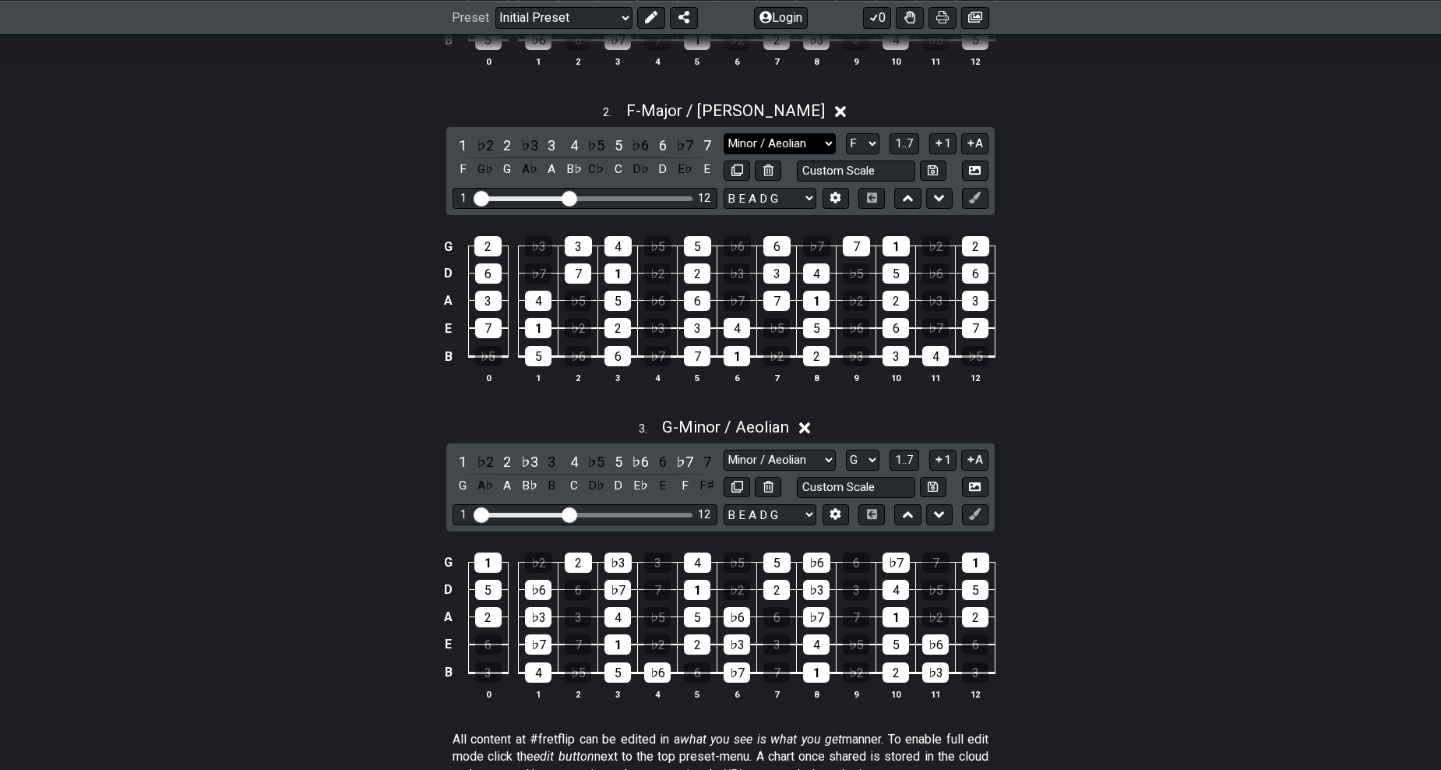
click at [775, 139] on select "Minor Pentatonic Click to edit Minor Pentatonic Major Pentatonic Minor Blues Ma…" at bounding box center [780, 143] width 112 height 21
select select "Minor / Aeolian"
click at [724, 133] on select "Minor Pentatonic Click to edit Minor Pentatonic Major Pentatonic Minor Blues Ma…" at bounding box center [780, 143] width 112 height 21
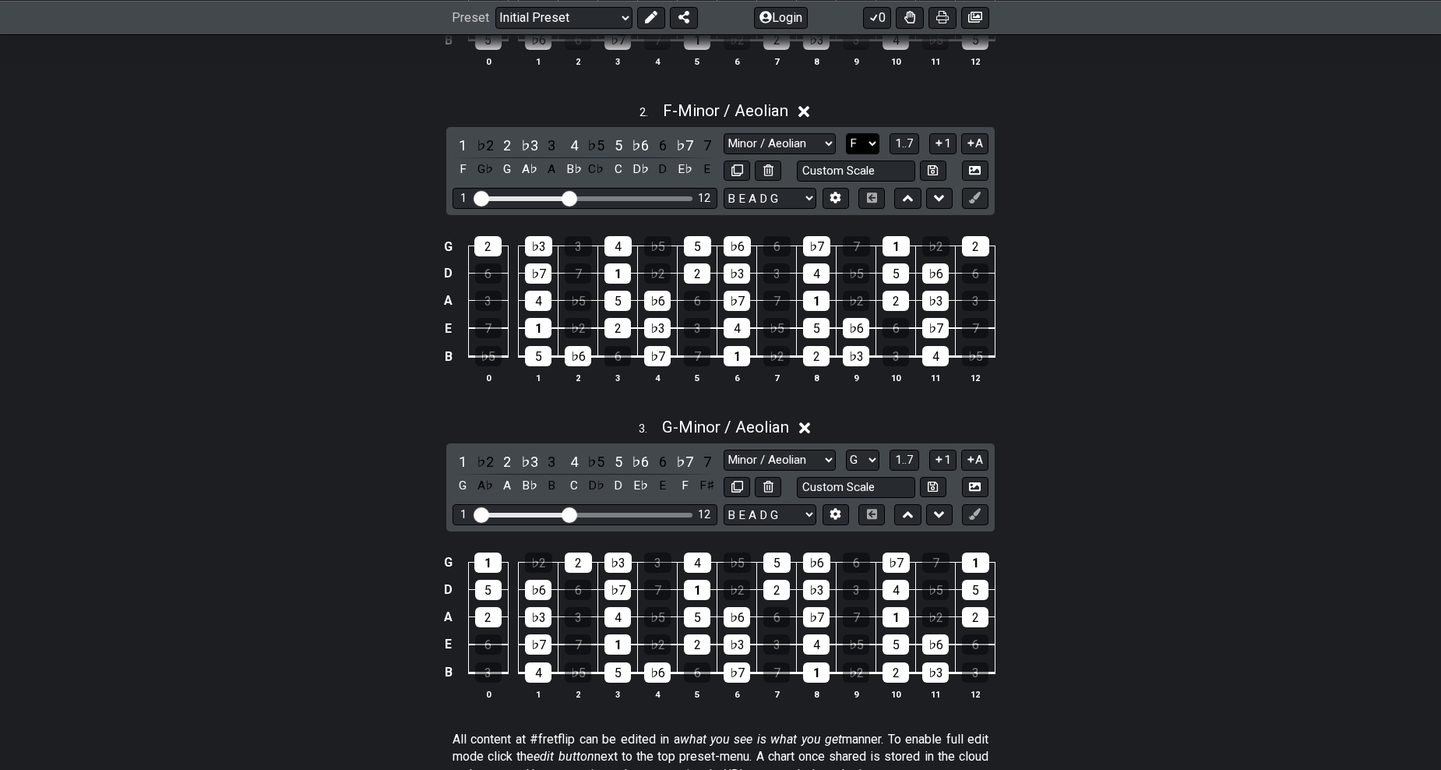
click at [874, 141] on select "A♭ A A♯ B♭ B C C♯ D♭ D D♯ E♭ E F F♯ G♭ G G♯" at bounding box center [862, 143] width 33 height 21
select select "A"
click at [846, 133] on select "A♭ A A♯ B♭ B C C♯ D♭ D D♯ E♭ E F F♯ G♭ G G♯" at bounding box center [862, 143] width 33 height 21
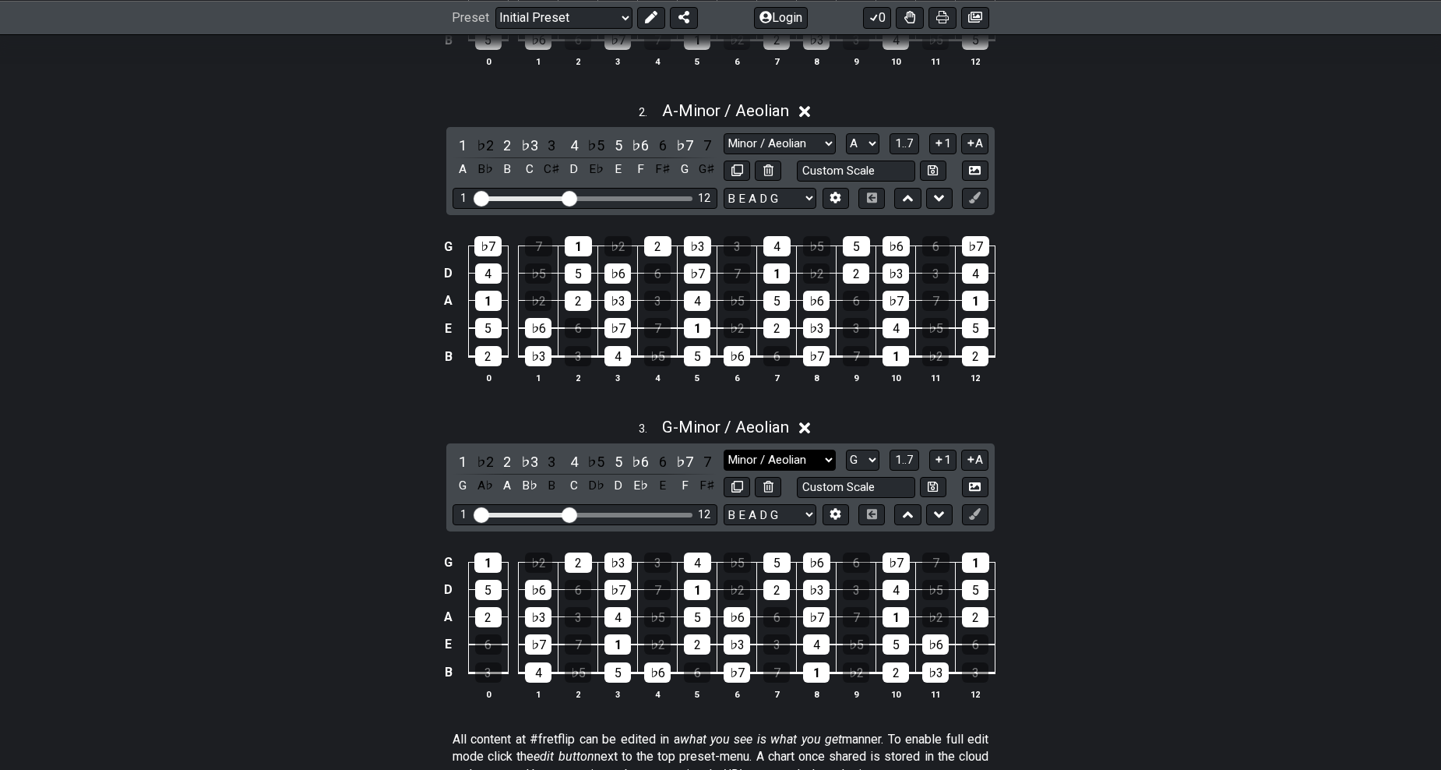
click at [832, 463] on select "Minor Pentatonic Click to edit Minor Pentatonic Major Pentatonic Minor Blues Ma…" at bounding box center [780, 459] width 112 height 21
select select "Major / [PERSON_NAME]"
click at [724, 449] on select "Minor Pentatonic Click to edit Minor Pentatonic Major Pentatonic Minor Blues Ma…" at bounding box center [780, 459] width 112 height 21
